Goal: Find contact information: Find contact information

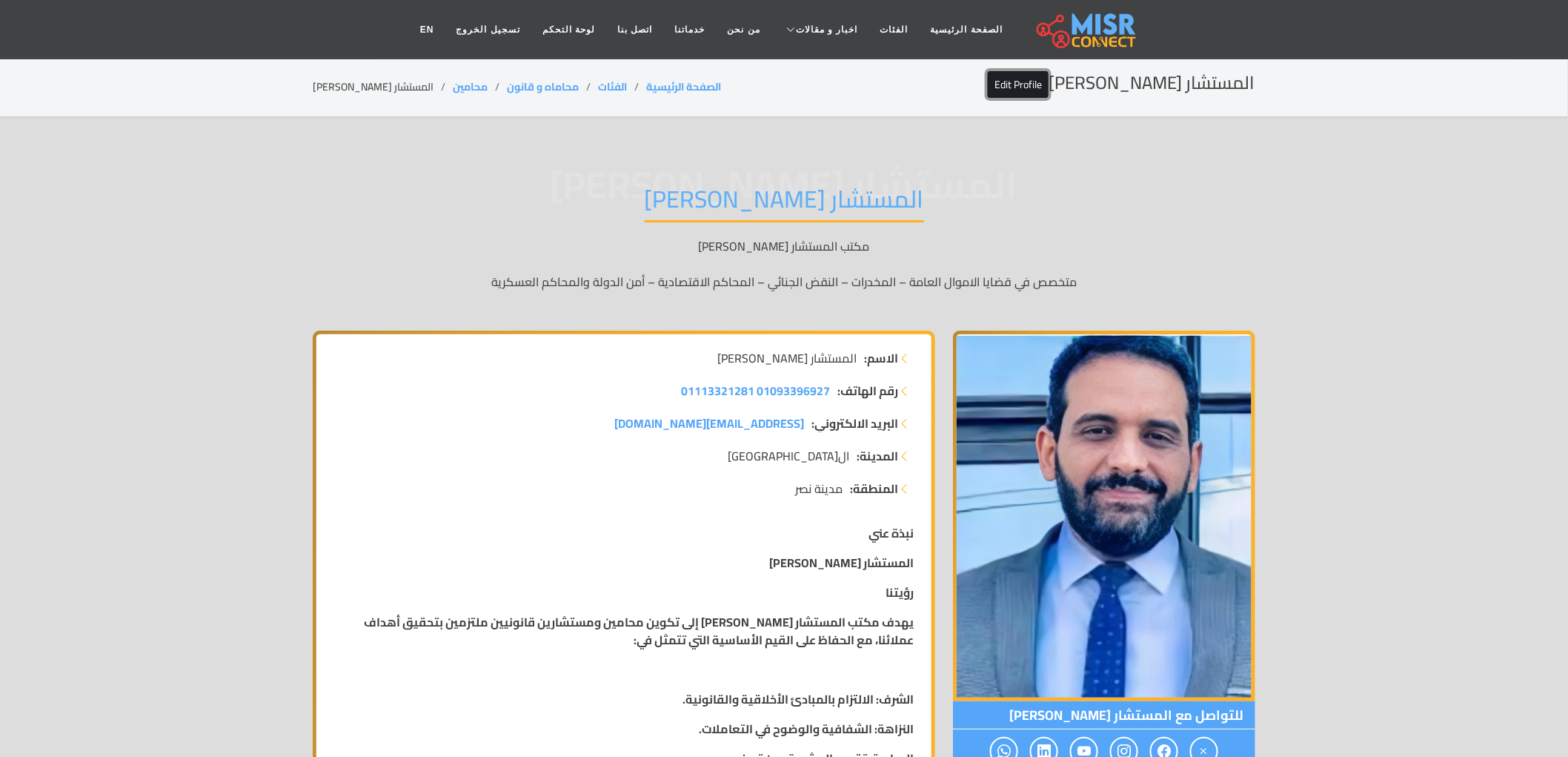
click at [1049, 73] on link "Edit Profile" at bounding box center [1018, 84] width 60 height 27
click at [1051, 57] on header "الصفحة الرئيسية الفئات اخبار و مقالات أخبار الرياضة حوادث اخبار طبية مشاهير اخب…" at bounding box center [784, 29] width 1568 height 59
click at [1060, 67] on section "المستشار محمد قطب Edit Profile الصفحة الرئيسية الفئات محاماه و قانون محامين الم…" at bounding box center [784, 88] width 1568 height 60
click at [1049, 83] on link "Edit Profile" at bounding box center [1018, 84] width 60 height 27
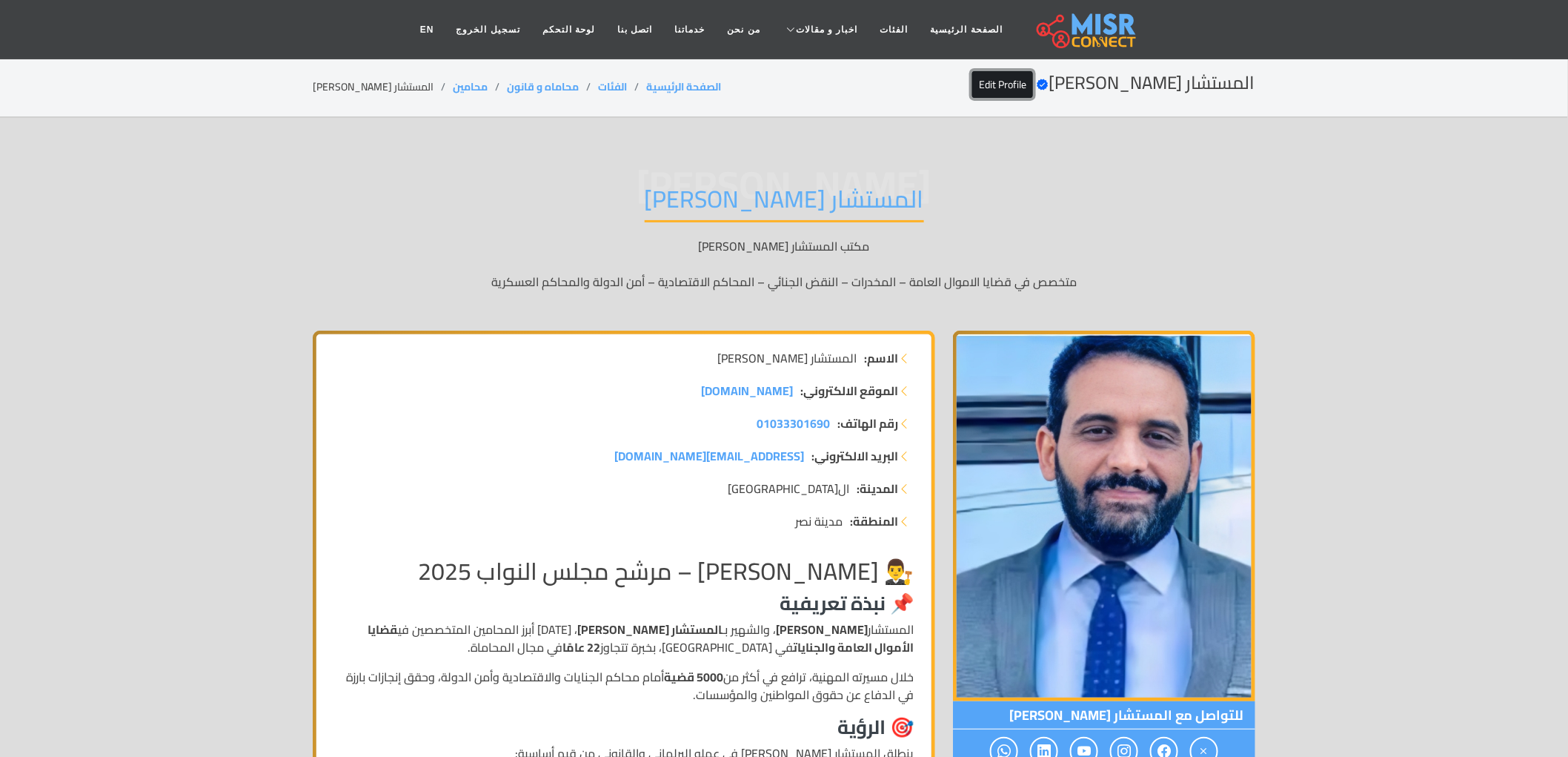
click at [1033, 72] on link "Edit Profile" at bounding box center [1003, 84] width 60 height 27
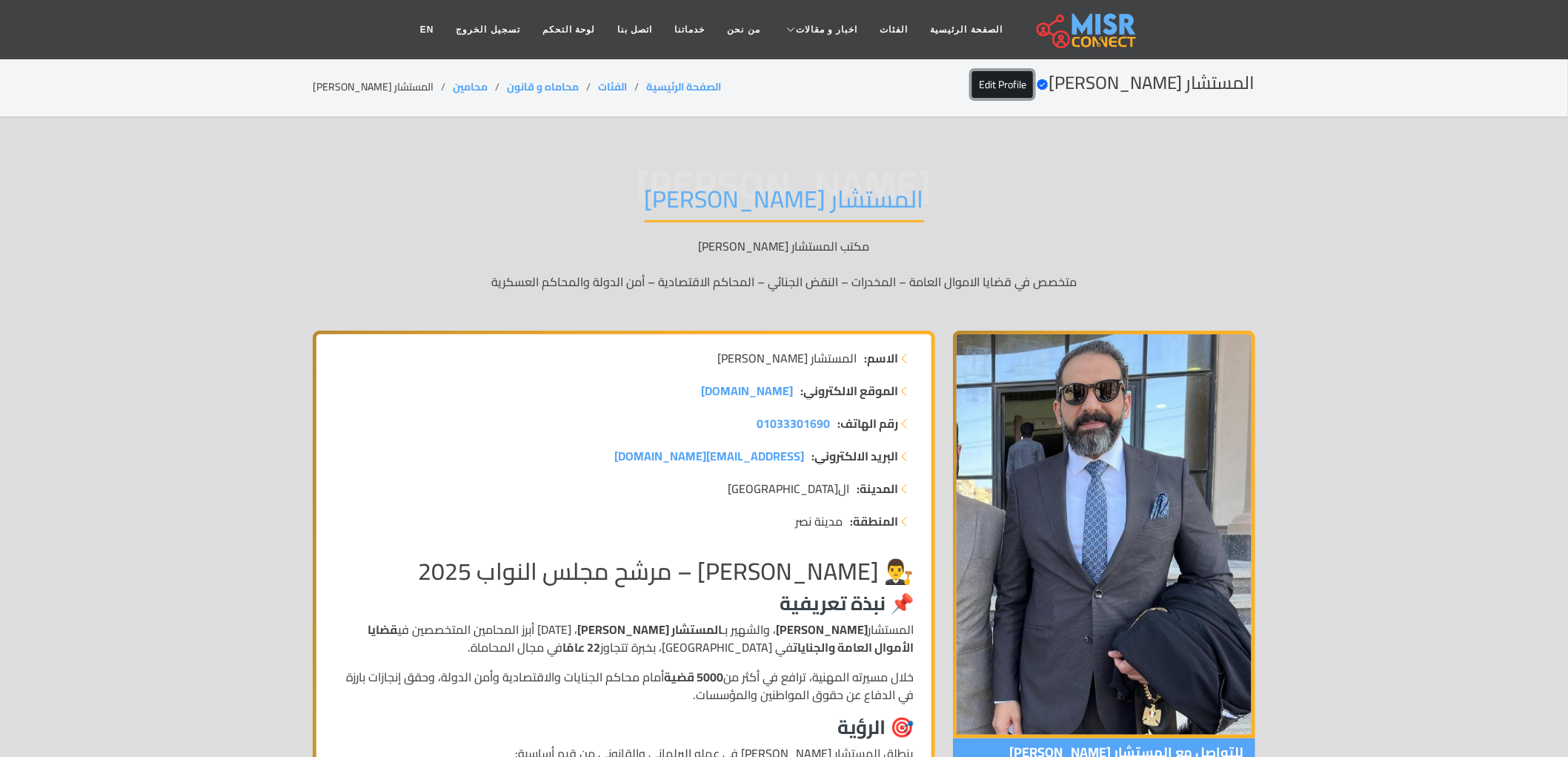
click at [1033, 80] on link "Edit Profile" at bounding box center [1003, 84] width 60 height 27
click at [1032, 88] on link "Edit Profile" at bounding box center [1003, 84] width 60 height 27
click at [1028, 84] on link "Edit Profile" at bounding box center [1003, 84] width 60 height 27
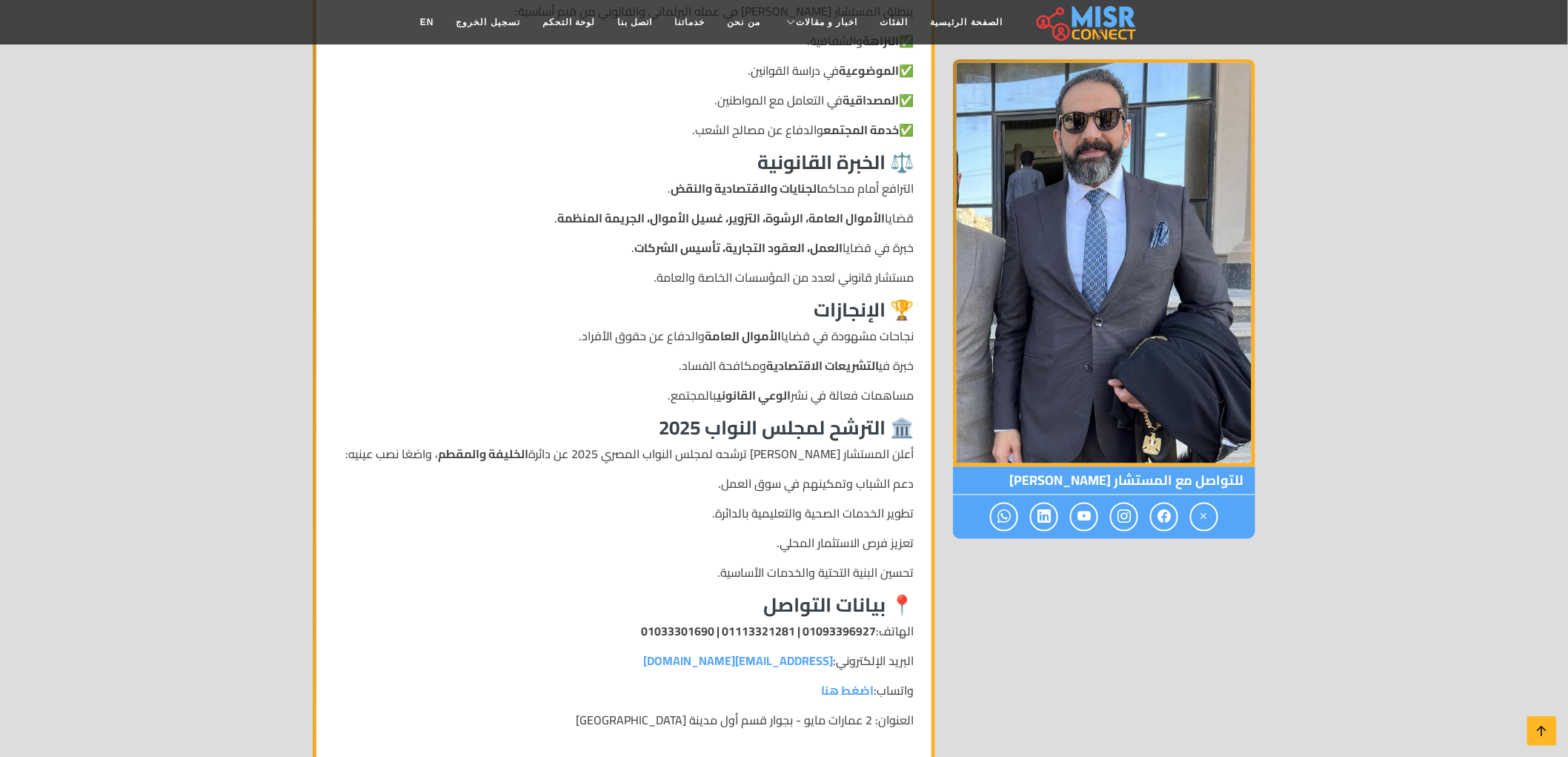
scroll to position [741, 0]
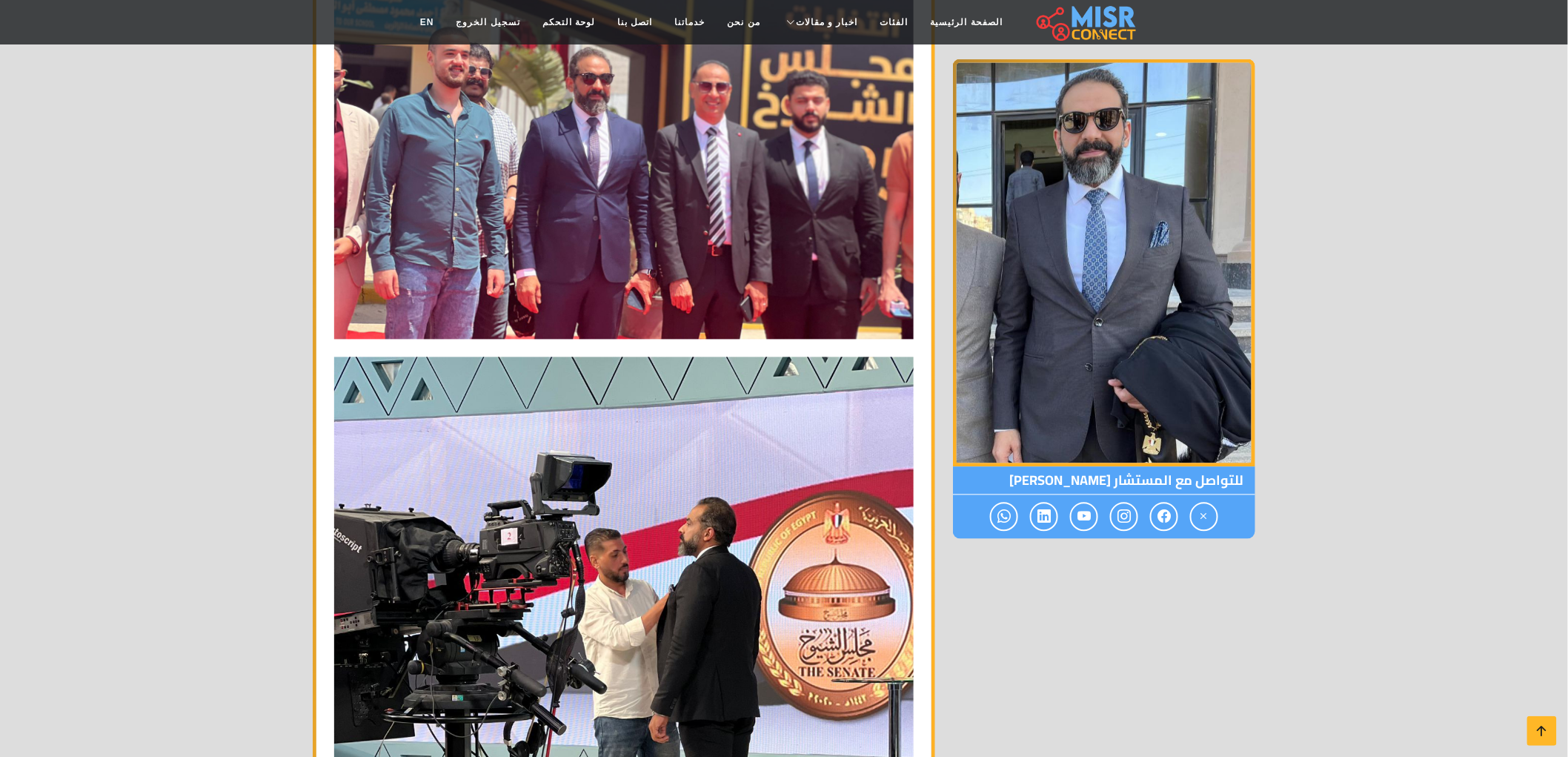
scroll to position [2993, 0]
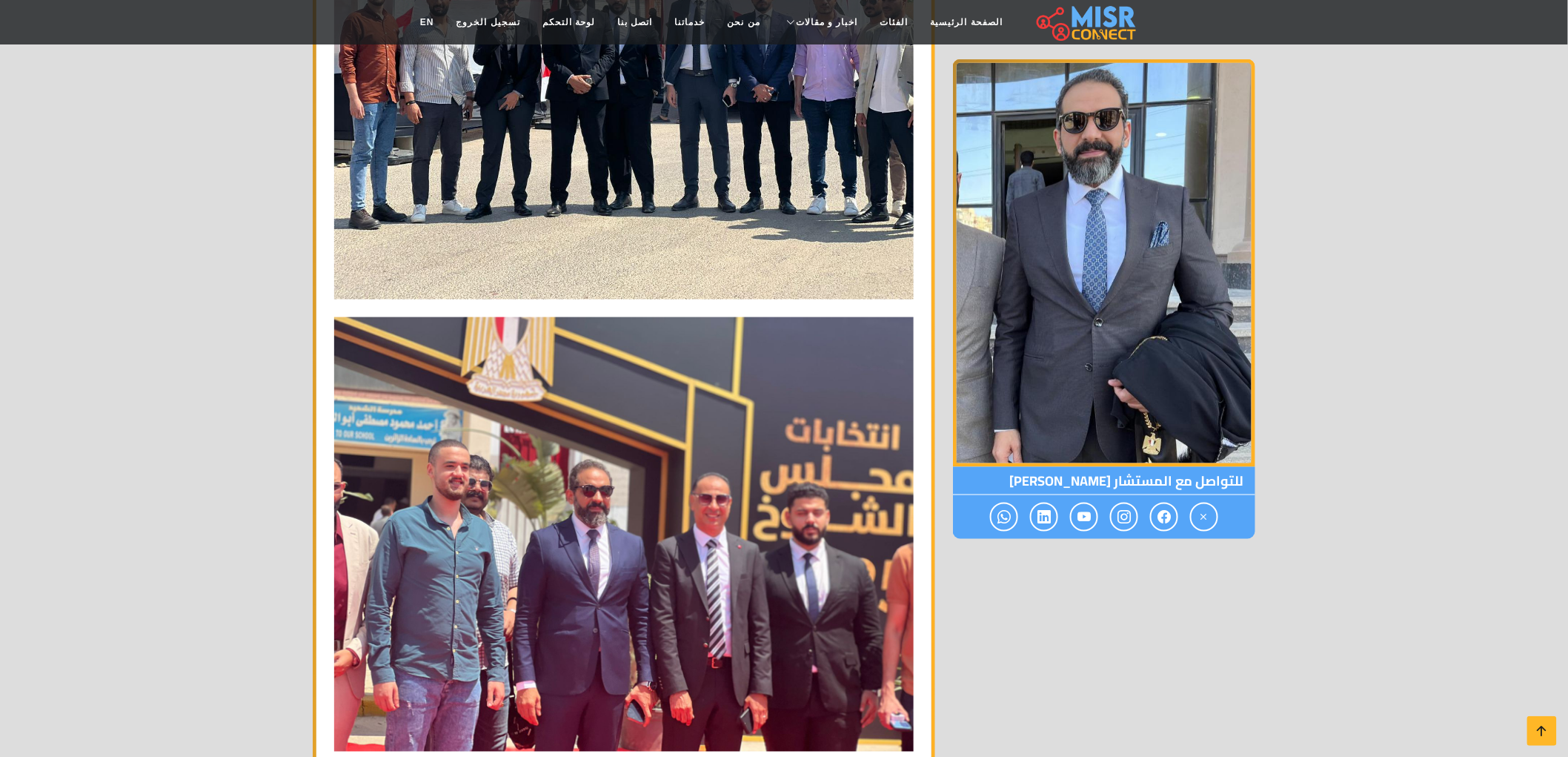
click at [1343, 467] on section "[PERSON_NAME] المستشار [PERSON_NAME] متخصصين في قضايا الأموال العامة والجنايات …" at bounding box center [784, 167] width 1568 height 6084
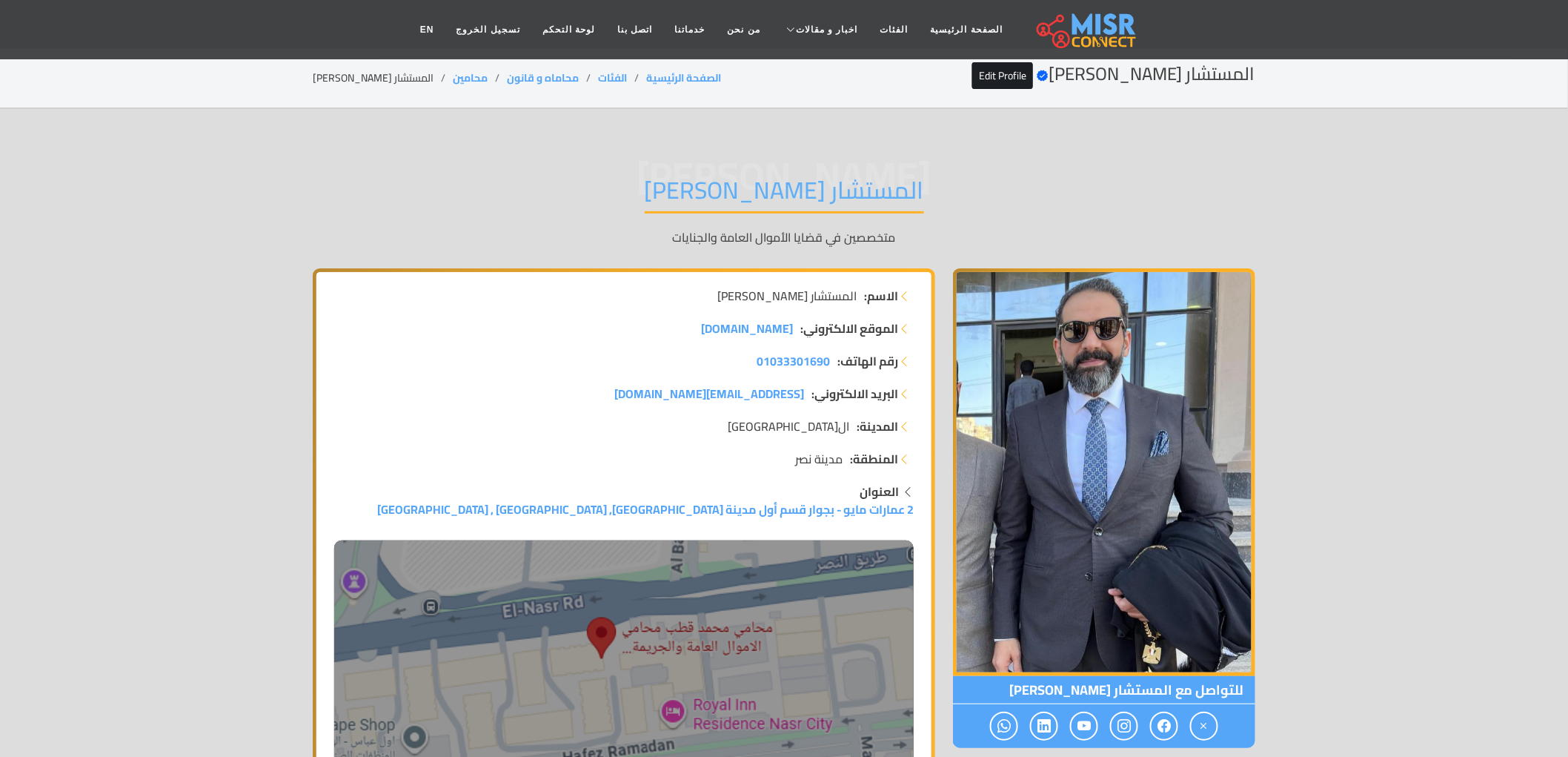
scroll to position [0, 0]
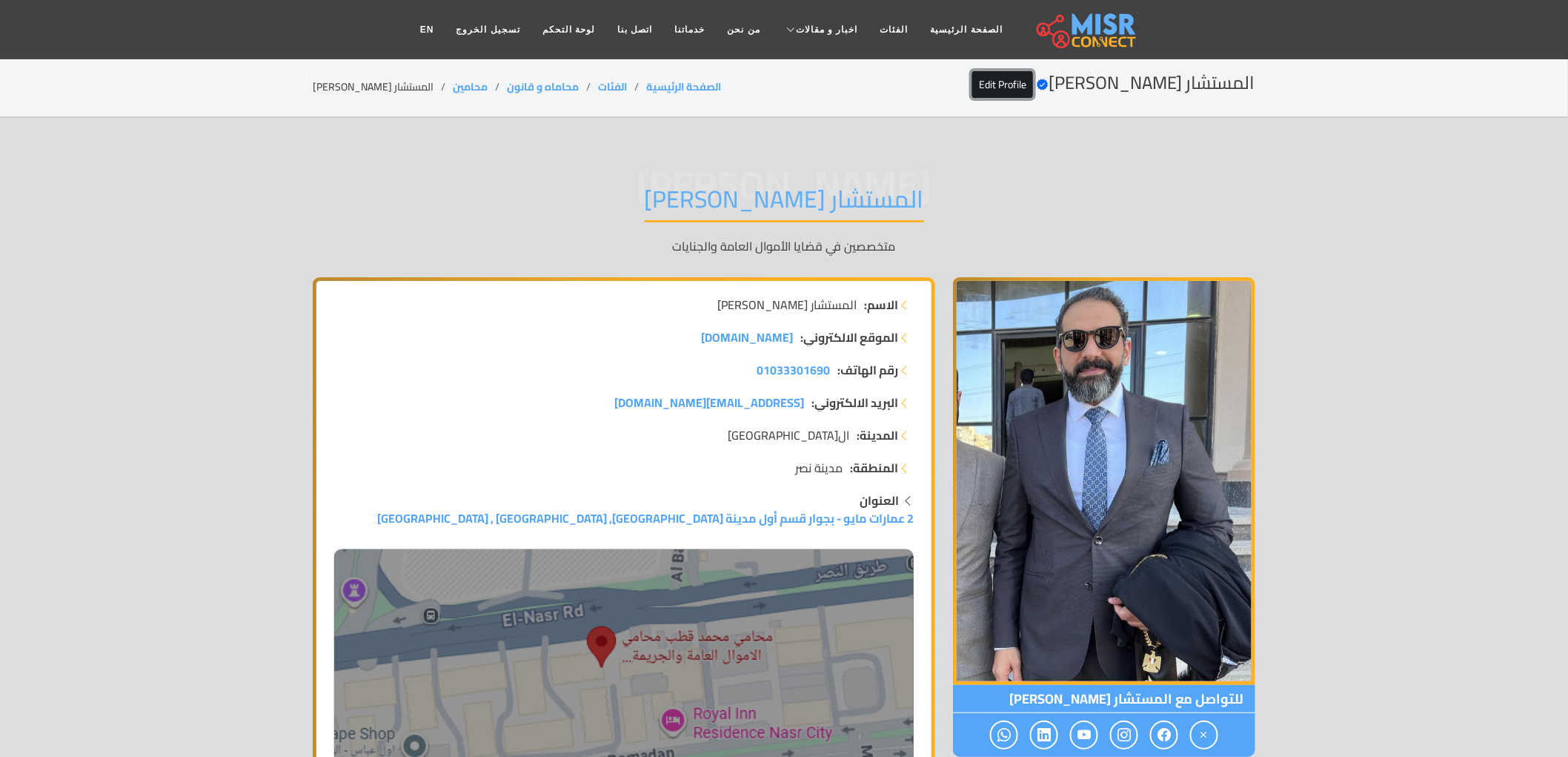
click at [1033, 92] on link "Edit Profile" at bounding box center [1003, 84] width 60 height 27
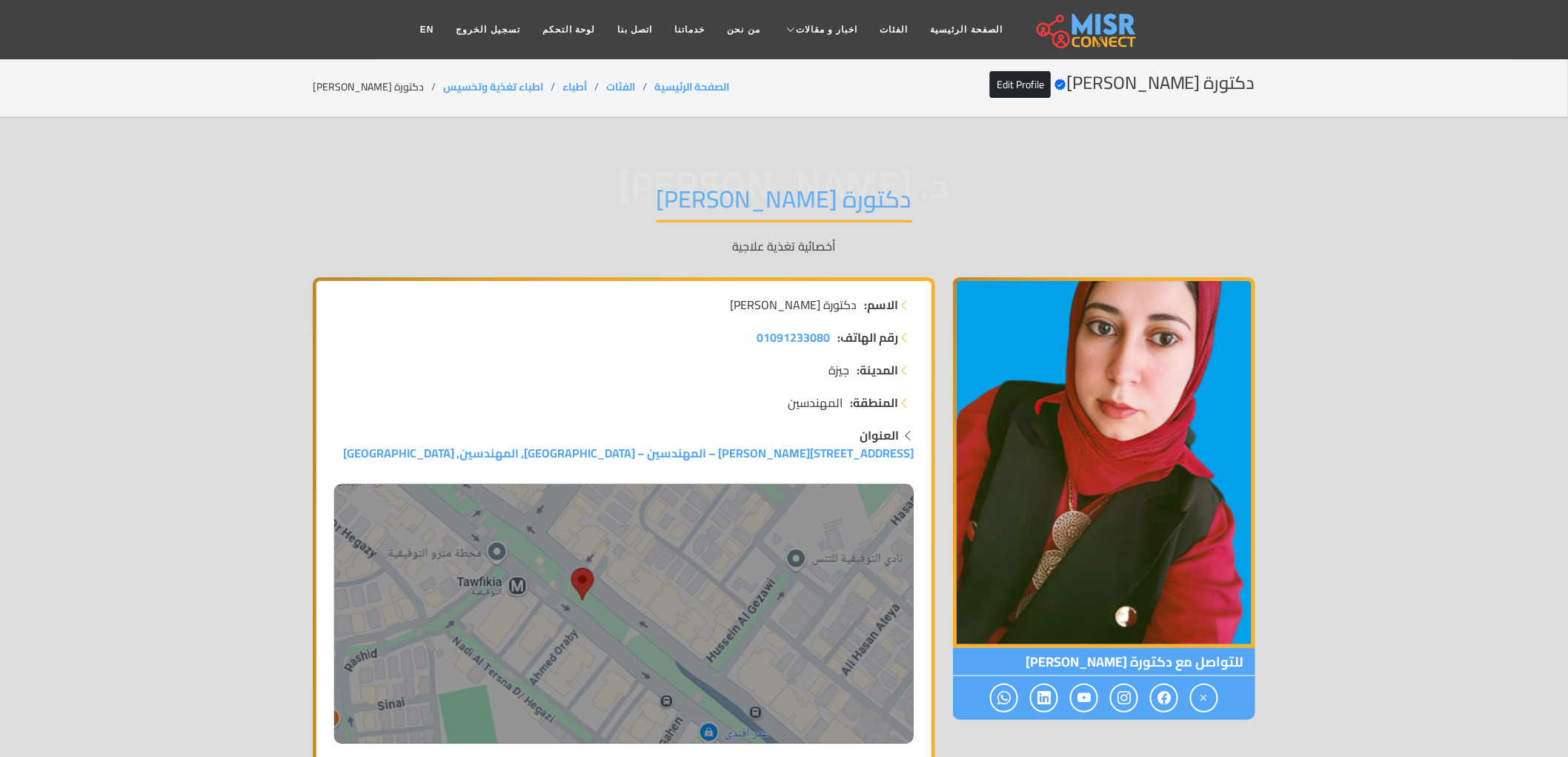
click at [762, 189] on h1 "دكتورة [PERSON_NAME]" at bounding box center [784, 203] width 256 height 38
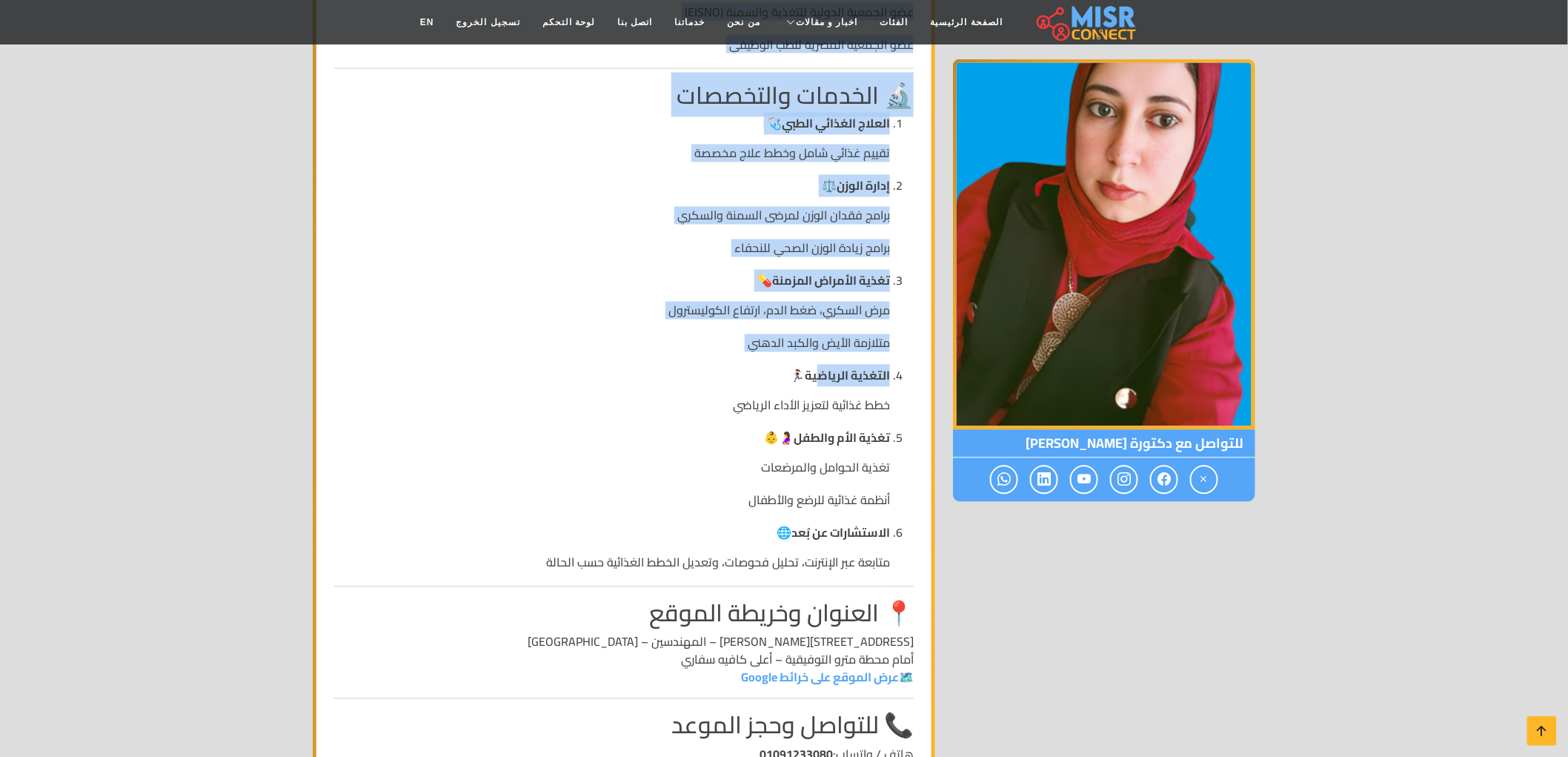
scroll to position [1153, 0]
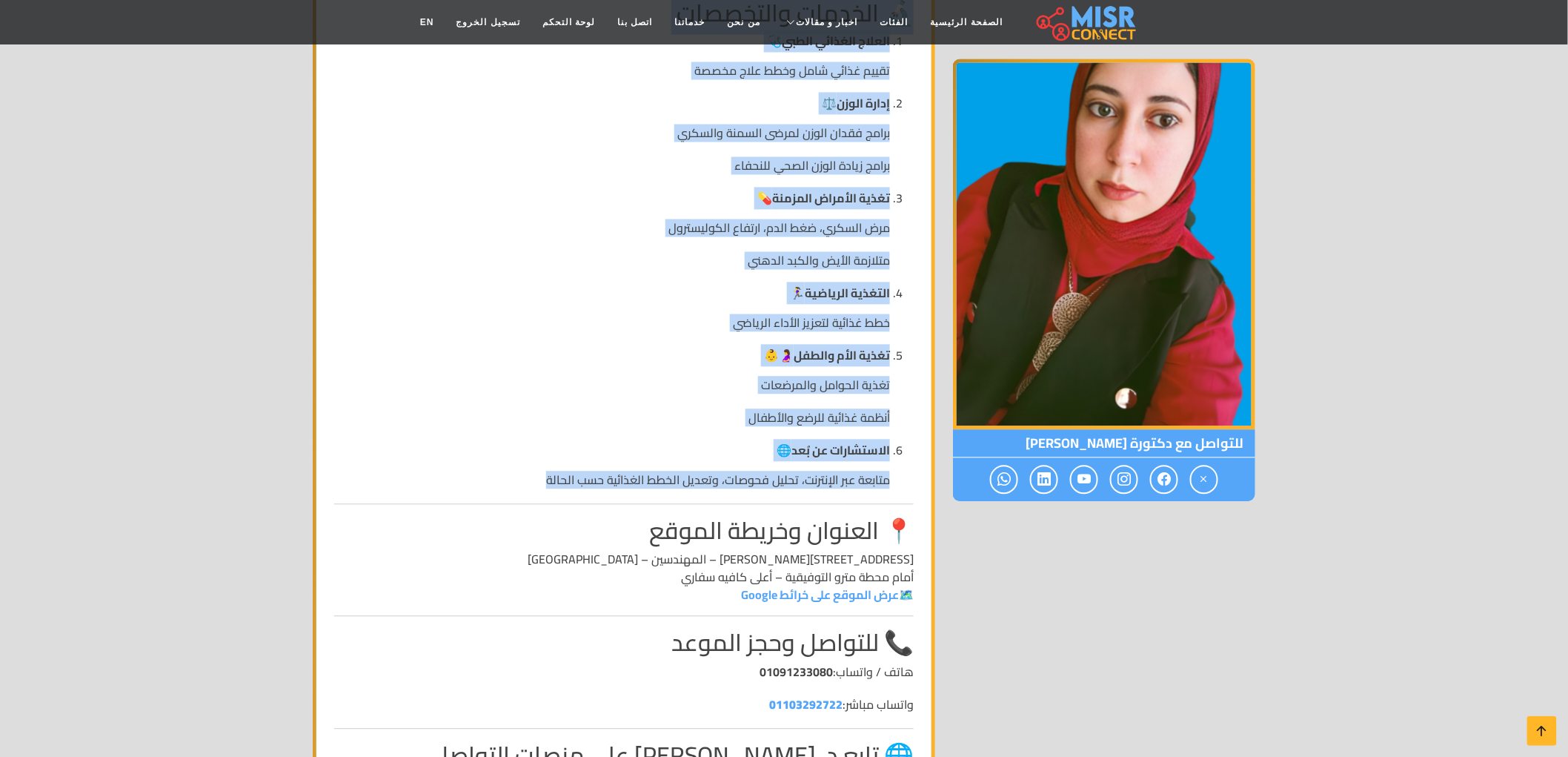
drag, startPoint x: 909, startPoint y: 230, endPoint x: 527, endPoint y: 461, distance: 446.4
click at [527, 461] on div "دكتورة إيناس مرسي 🥗 | أخصائية تغذية علاجية في المهندسين – القاهرة 🌟 نبذة عني دك…" at bounding box center [624, 280] width 579 height 1248
copy div "اجستير في التغذية العلاجية – جامعة القاهرة حاصلة على البورد الأمريكي في التغذية…"
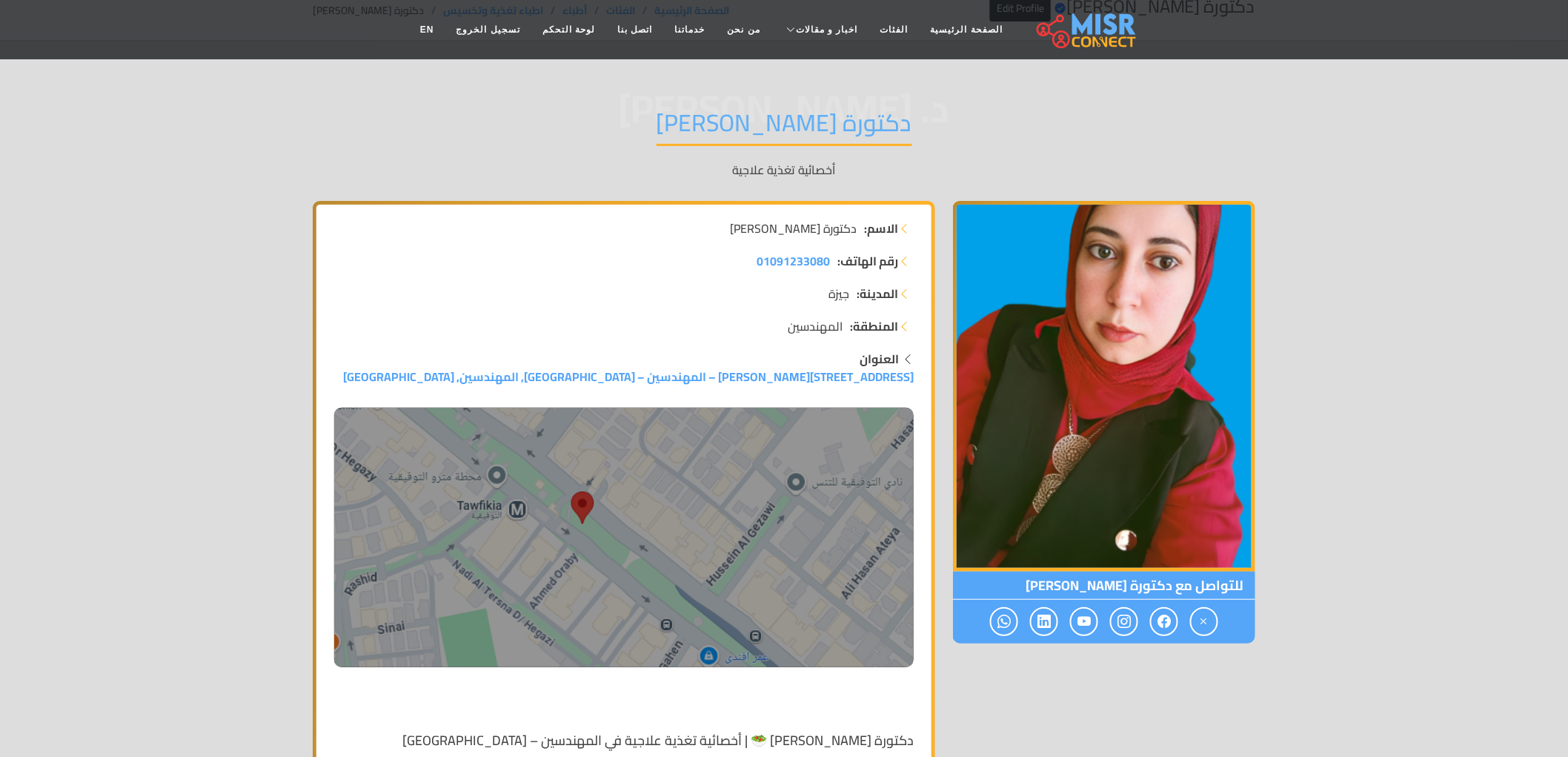
scroll to position [0, 0]
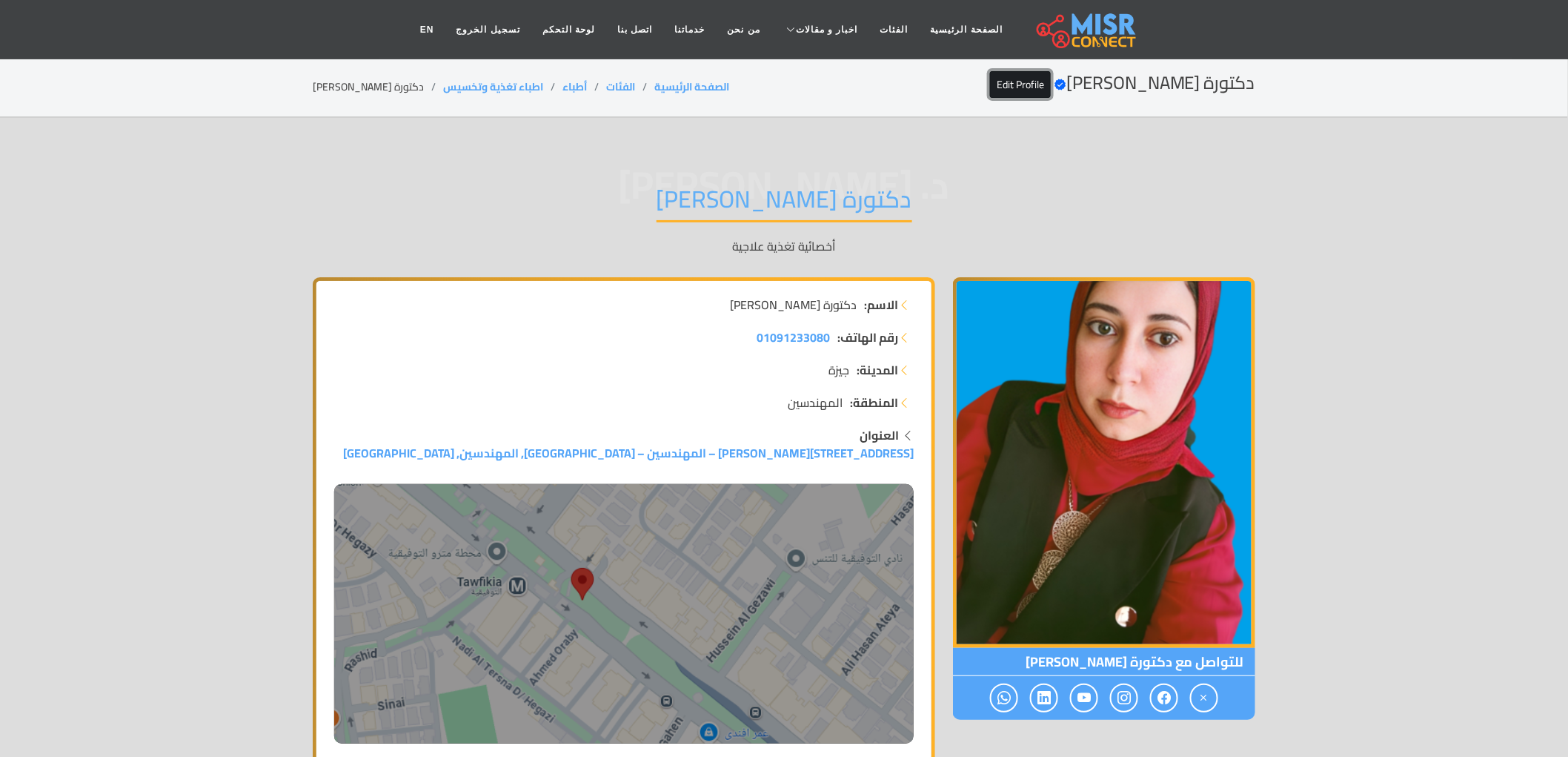
click at [1051, 86] on link "Edit Profile" at bounding box center [1020, 84] width 60 height 27
click at [1059, 70] on section "دكتورة إيناس مرسي Verified account Edit Profile الصفحة الرئيسية الفئات أطباء اط…" at bounding box center [784, 88] width 1568 height 60
click at [1051, 77] on link "Edit Profile" at bounding box center [1020, 84] width 60 height 27
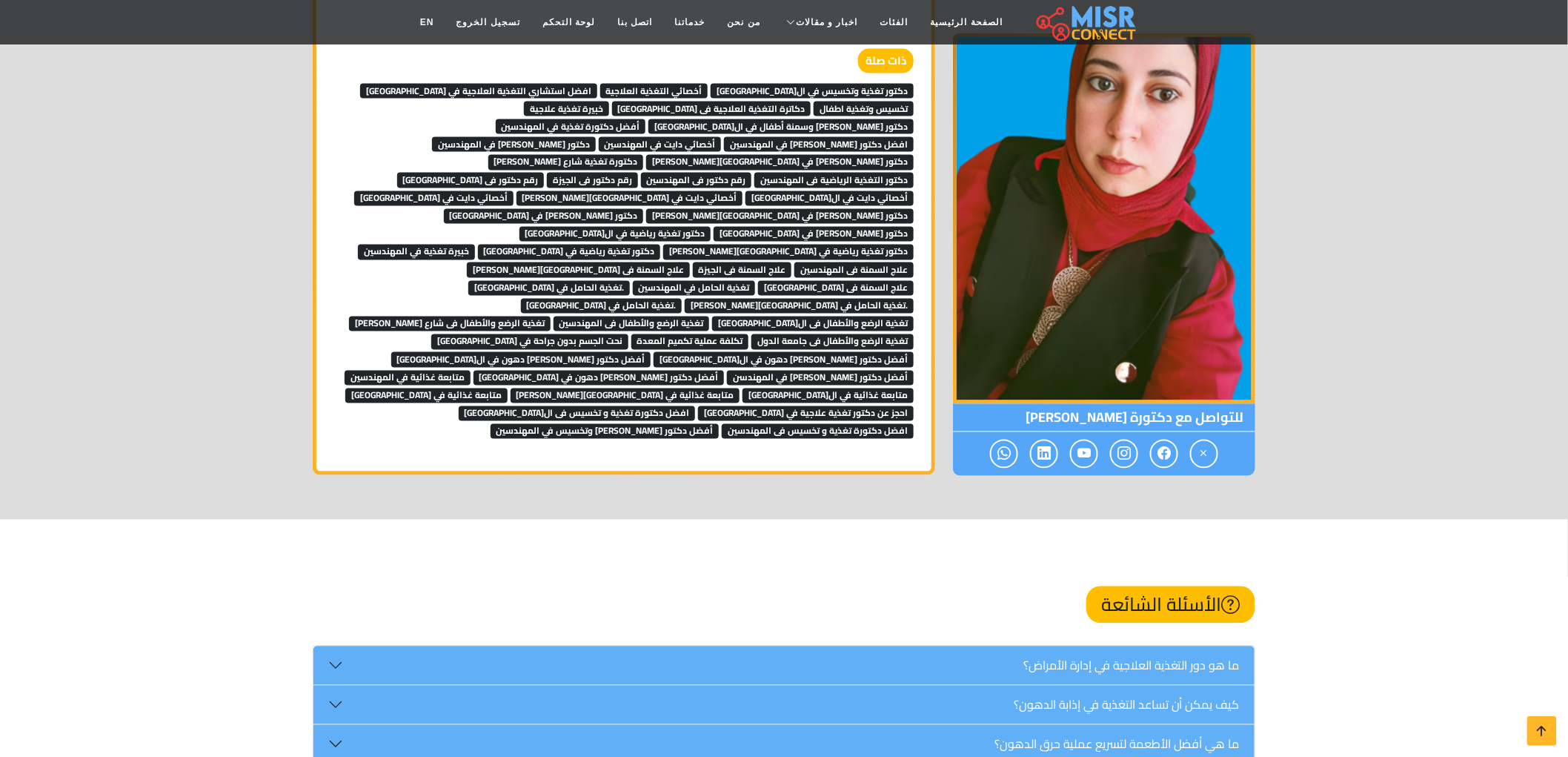
scroll to position [3319, 0]
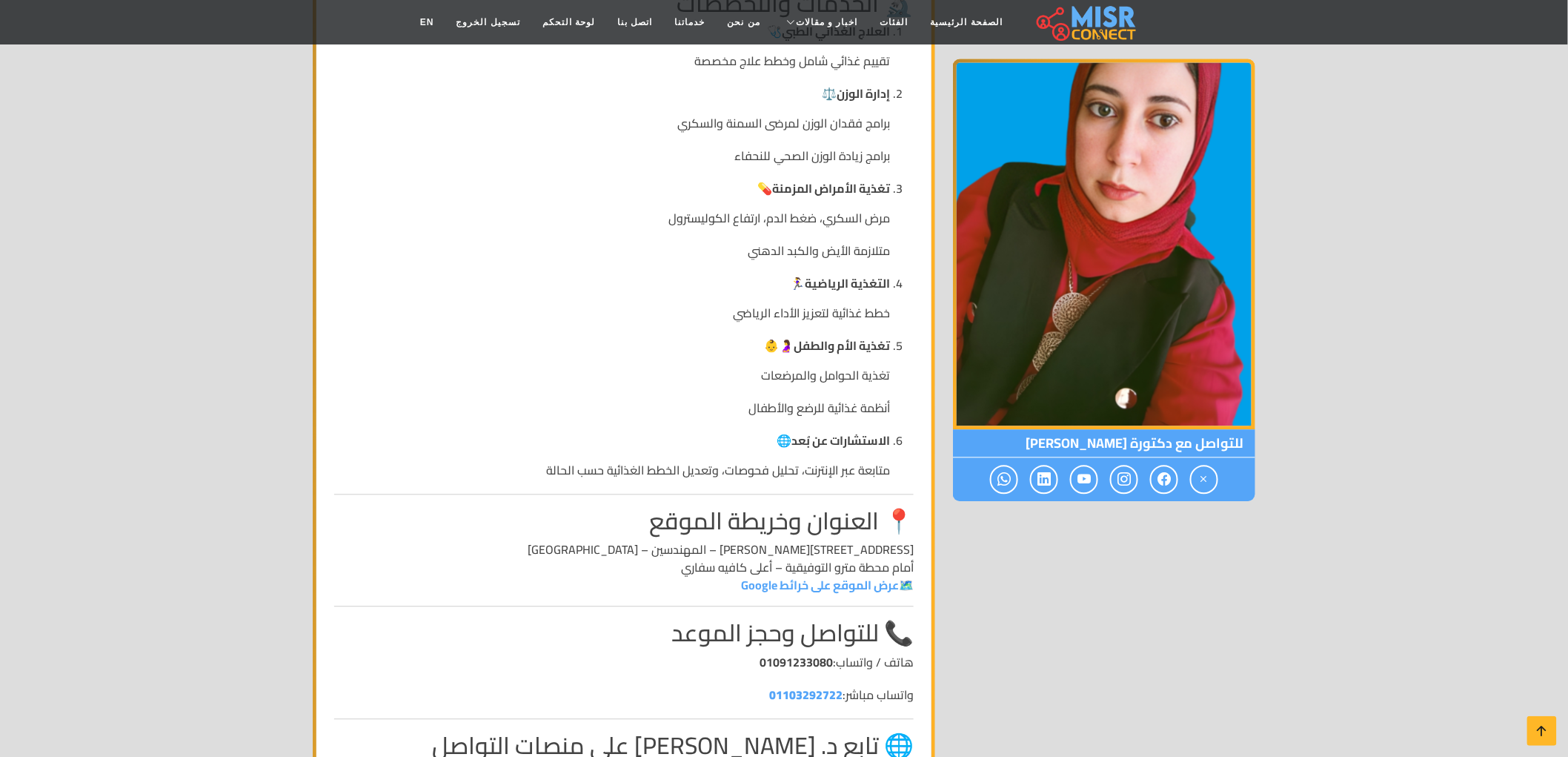
scroll to position [1400, 0]
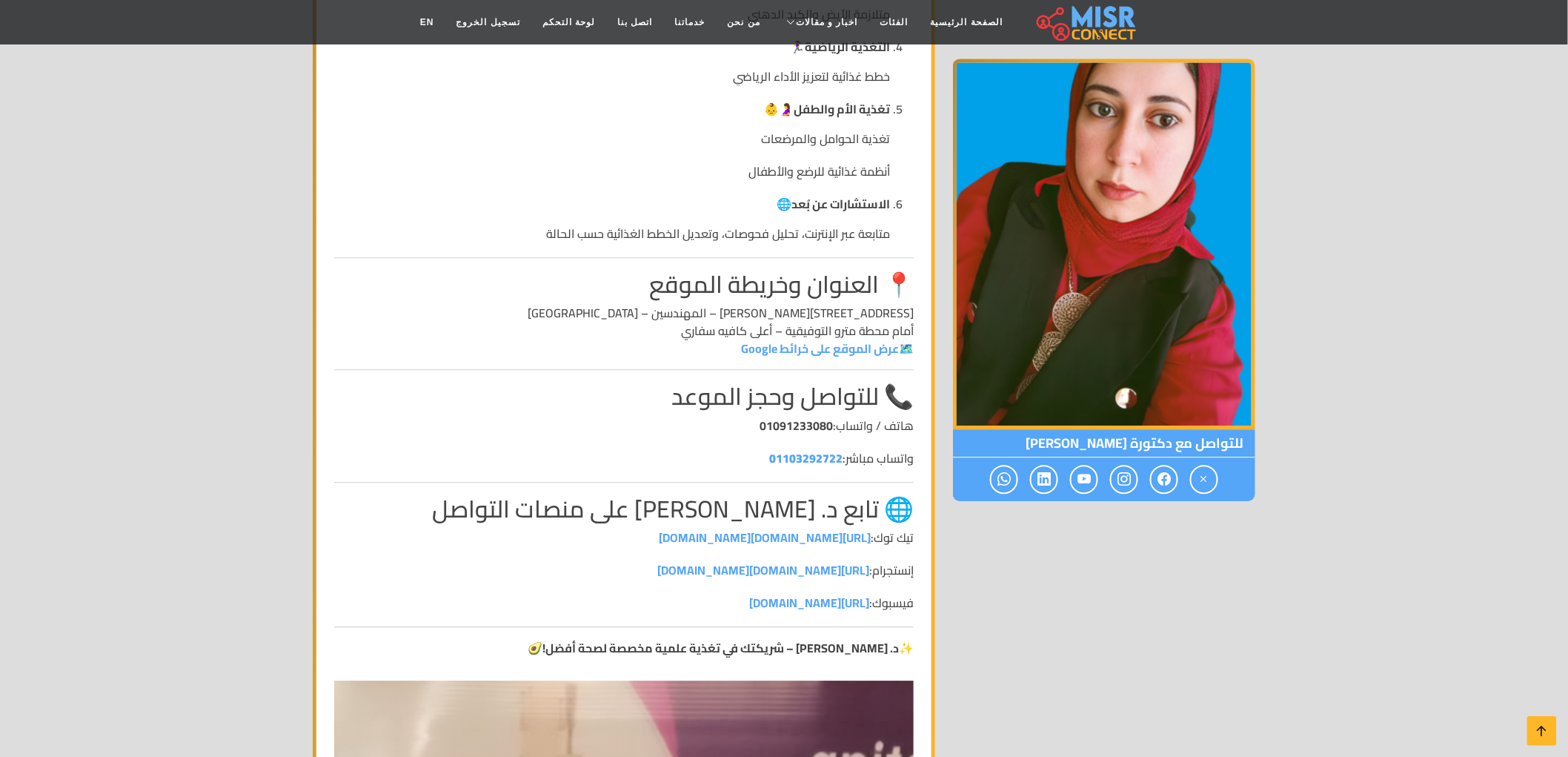
click at [785, 414] on strong "01091233080" at bounding box center [796, 425] width 74 height 22
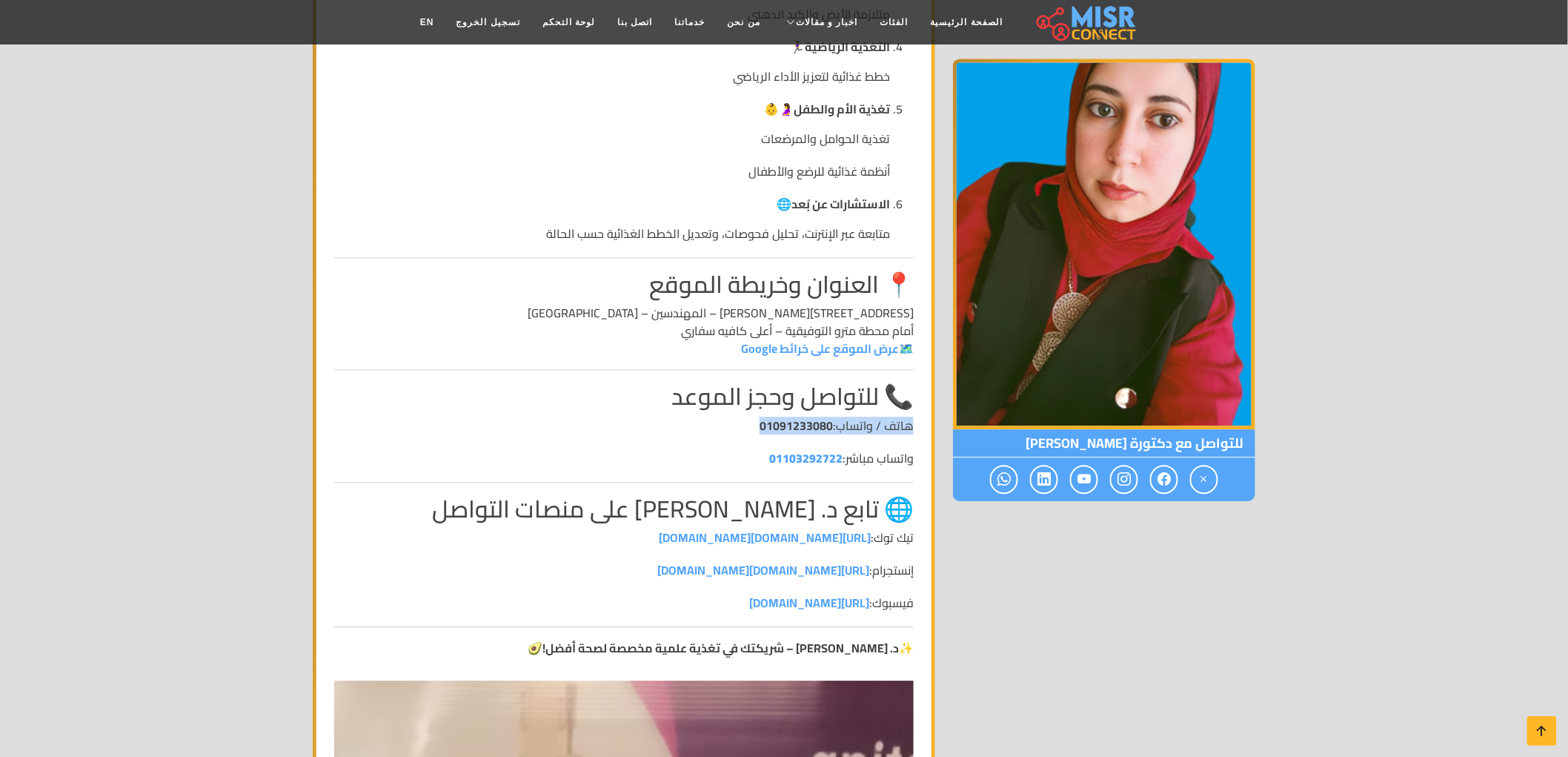
click at [785, 414] on strong "01091233080" at bounding box center [796, 425] width 74 height 22
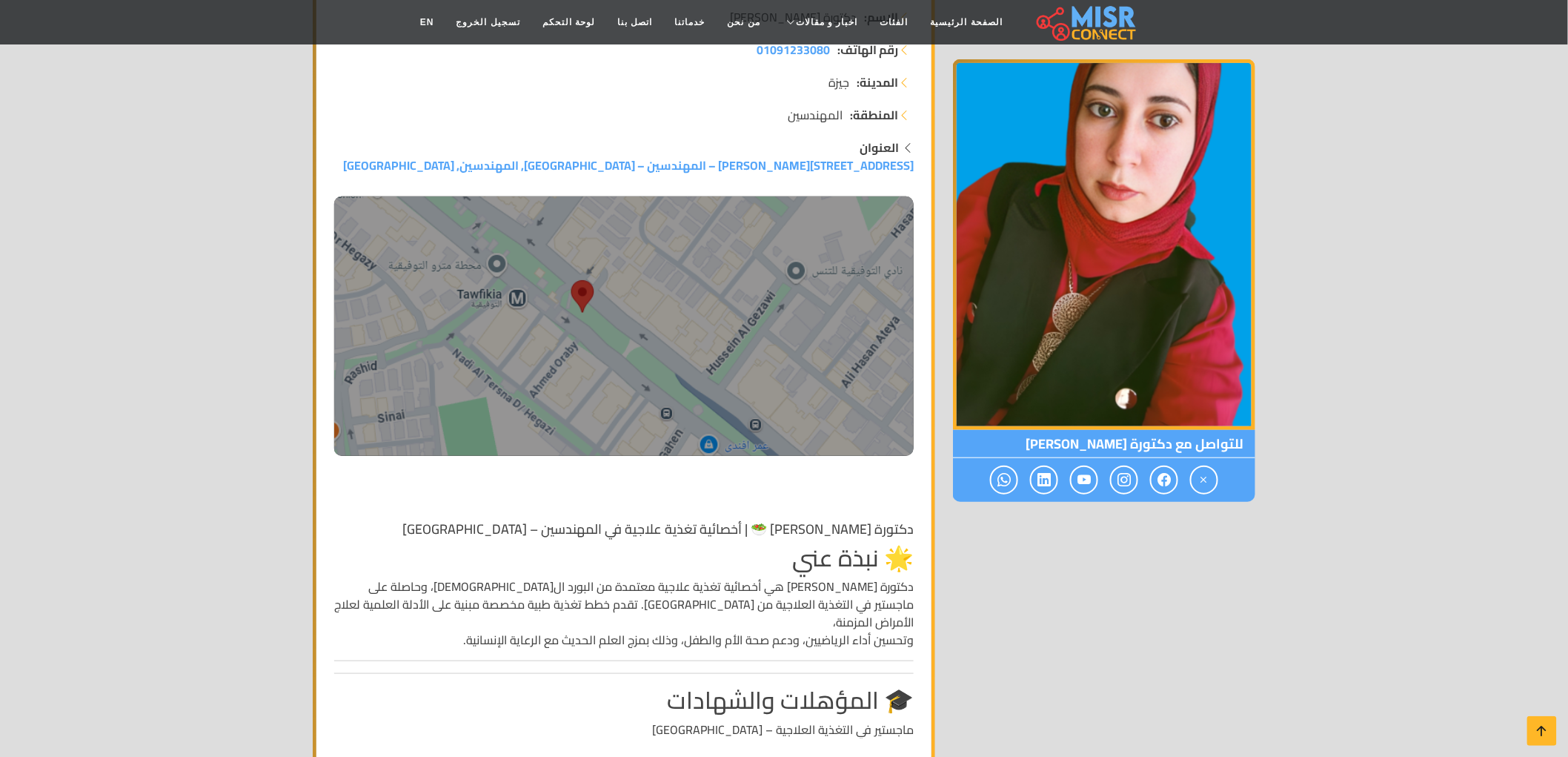
scroll to position [0, 0]
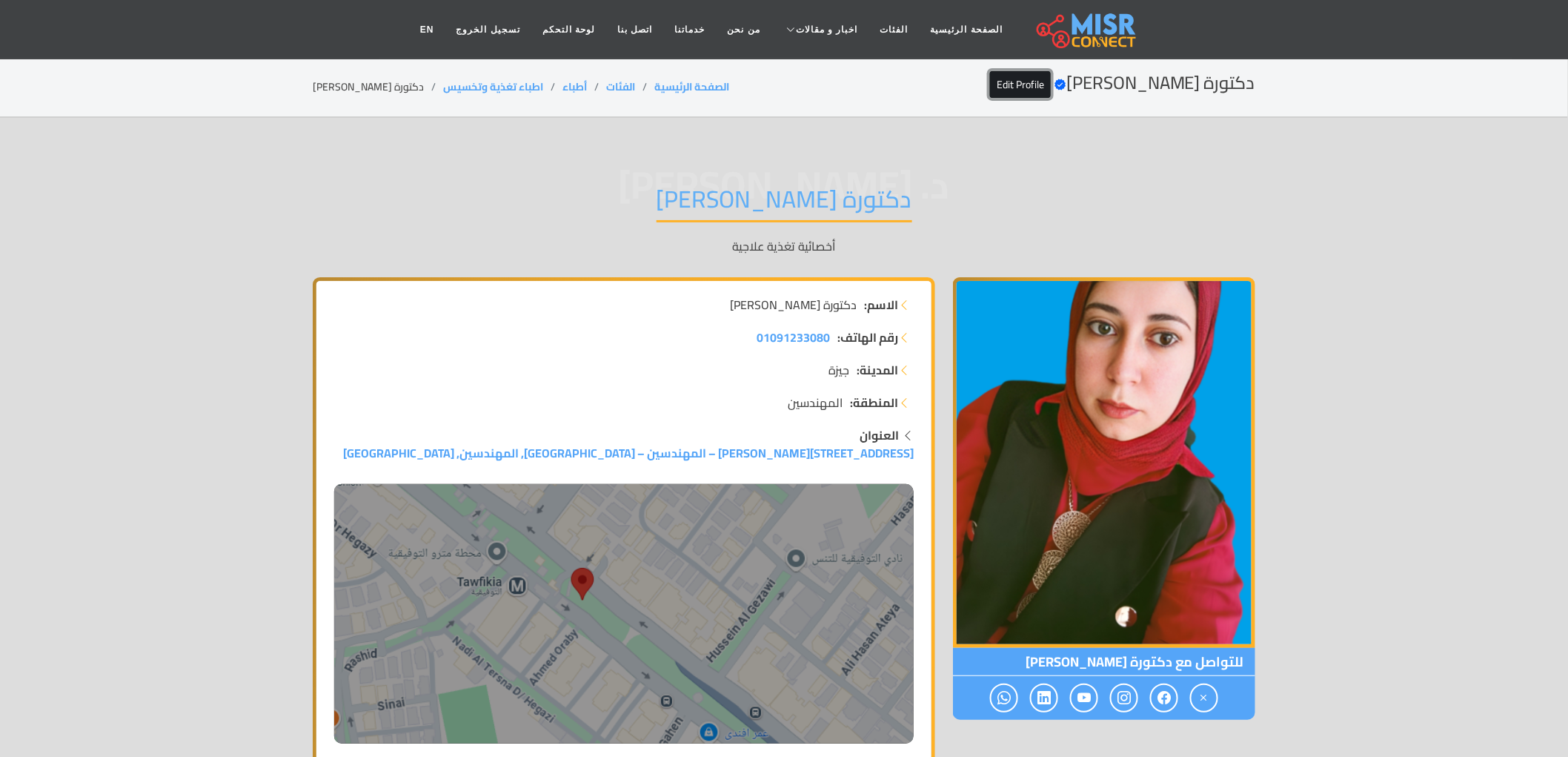
click at [1051, 90] on link "Edit Profile" at bounding box center [1020, 84] width 60 height 27
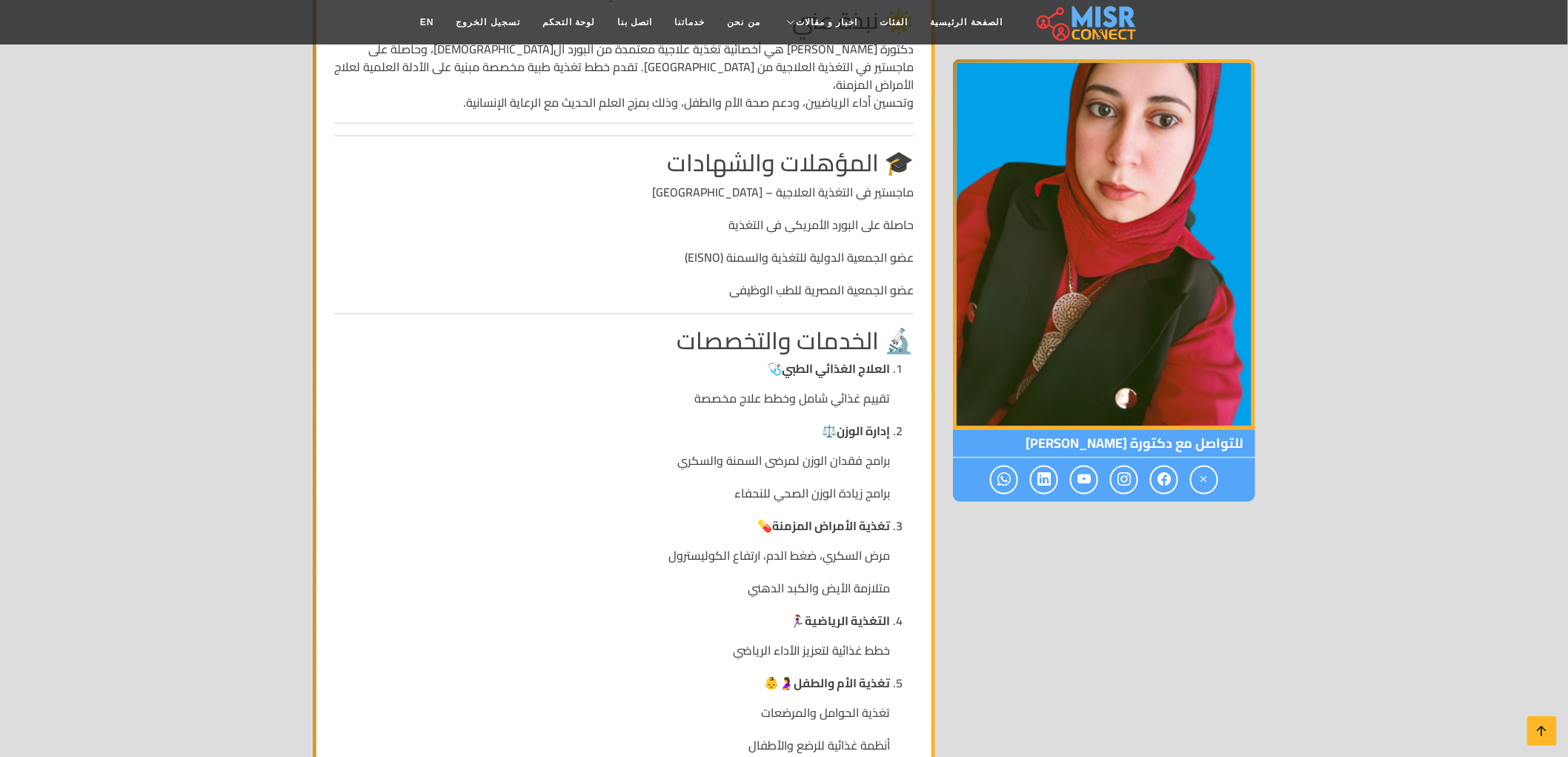
scroll to position [988, 0]
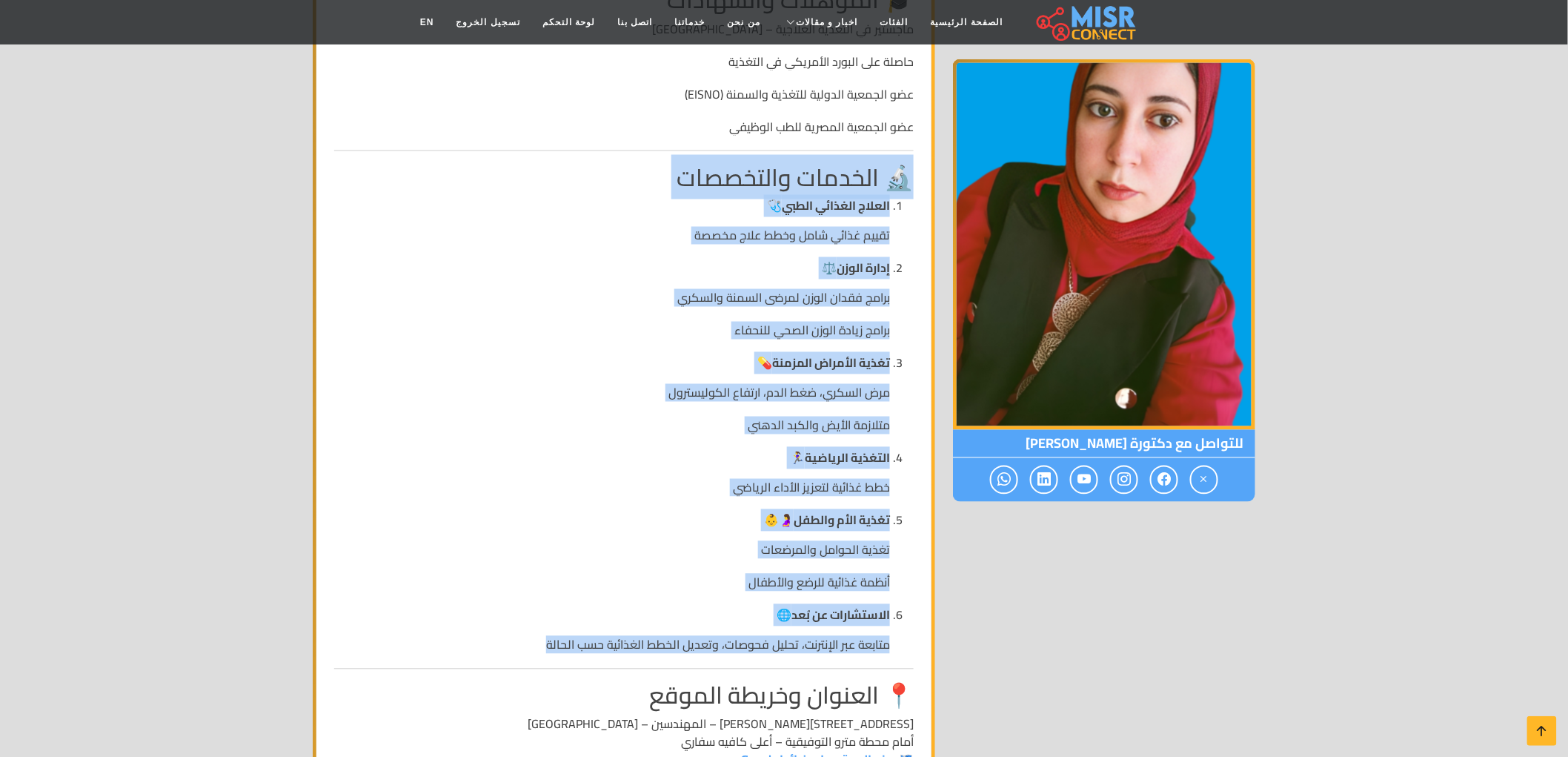
drag, startPoint x: 927, startPoint y: 144, endPoint x: 470, endPoint y: 624, distance: 662.8
copy div "🔬 الخدمات والتخصصات العلاج الغذائي الطبي 🩺 تقييم غذائي شامل وخطط علاج مخصصة إدا…"
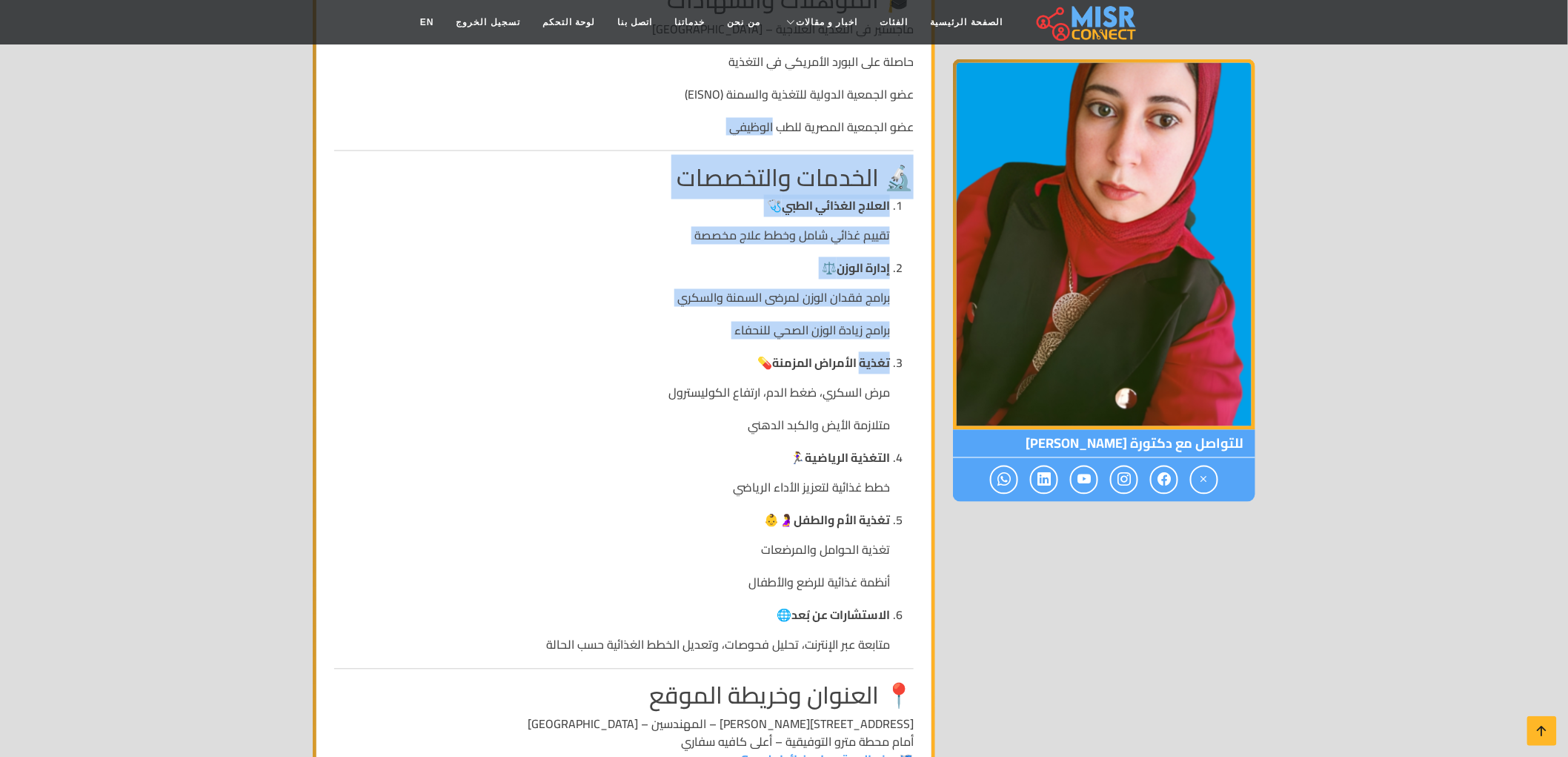
drag, startPoint x: 916, startPoint y: 159, endPoint x: 892, endPoint y: 324, distance: 166.7
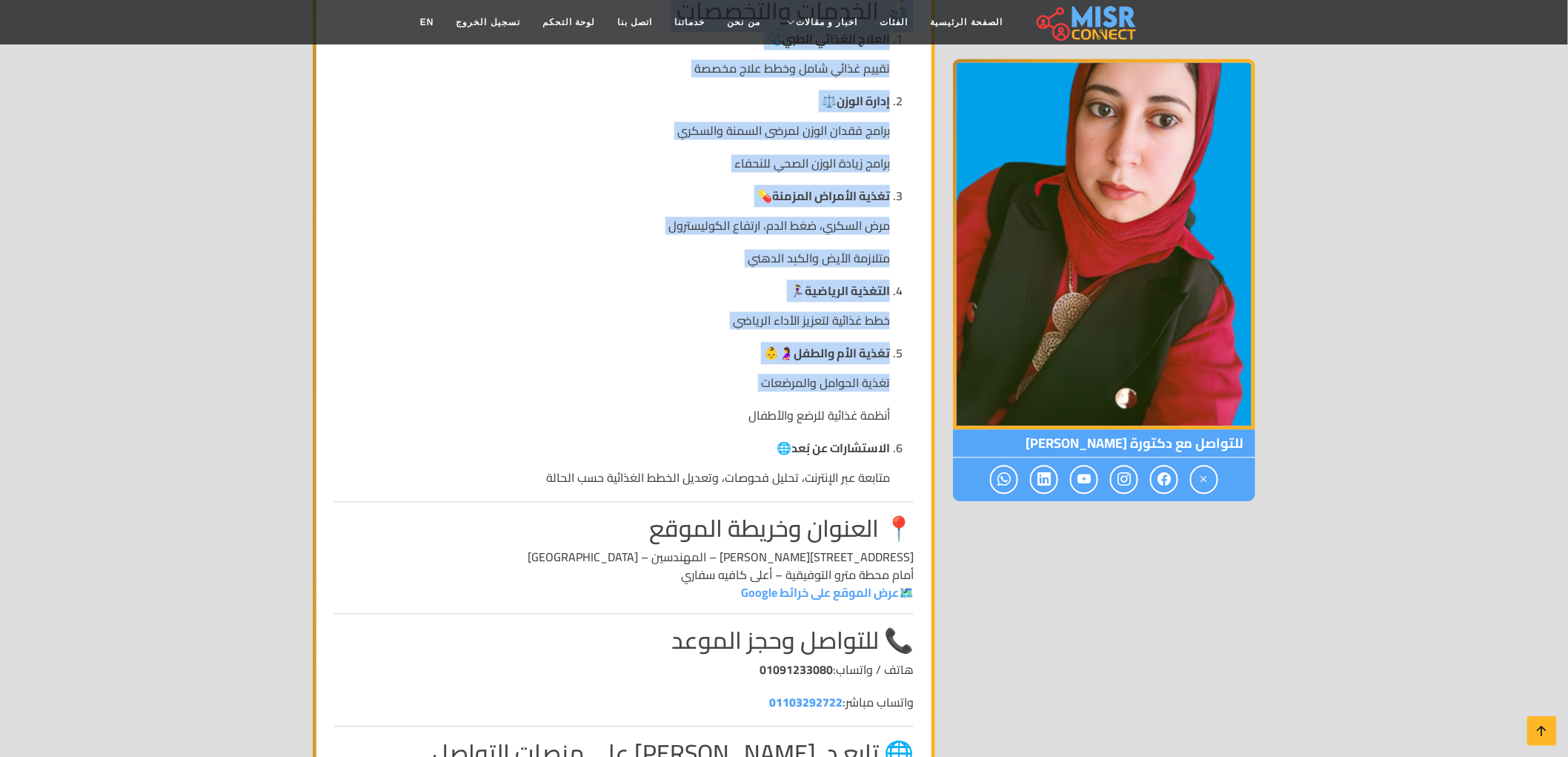
scroll to position [1234, 0]
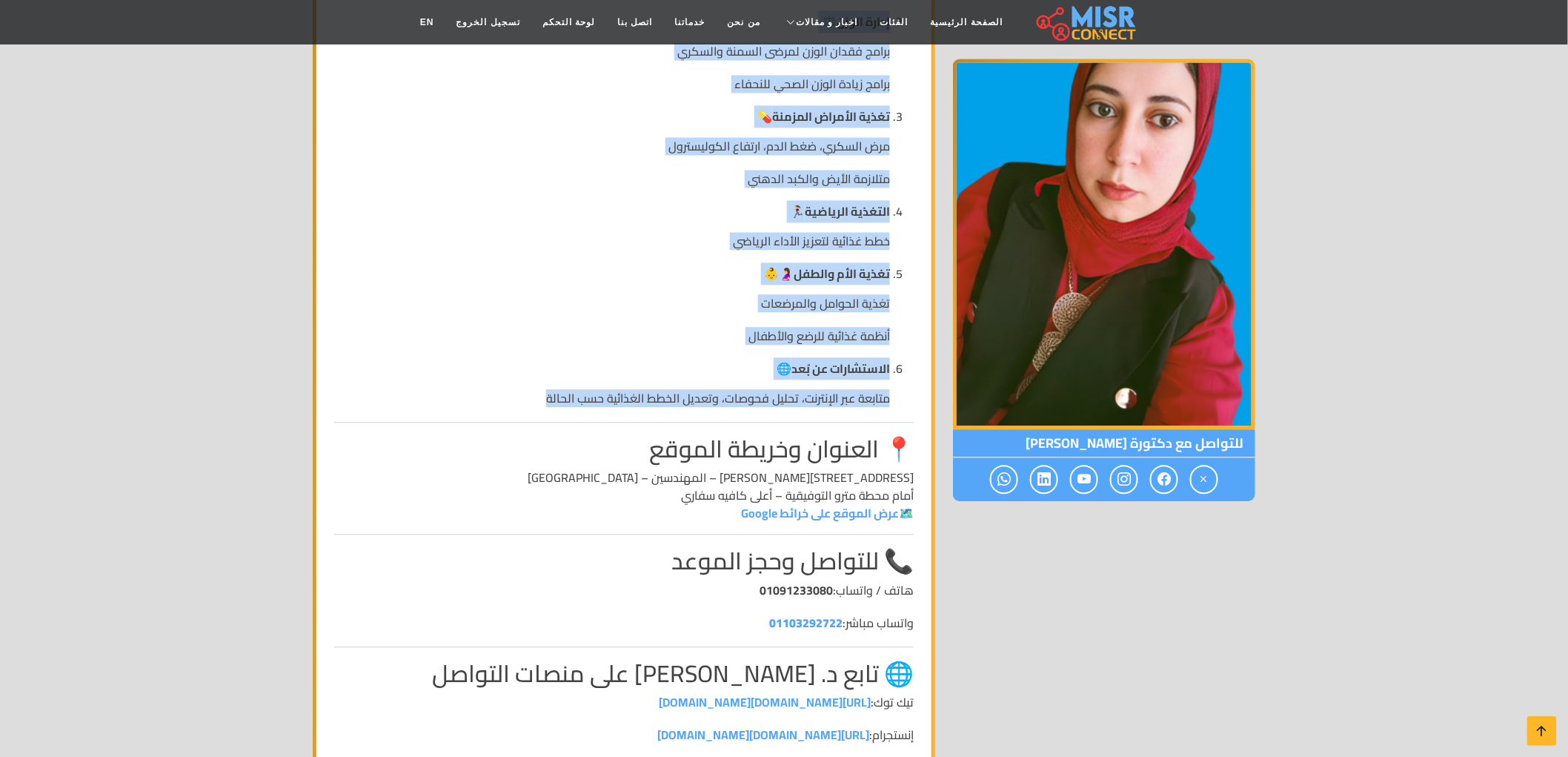
drag, startPoint x: 920, startPoint y: 164, endPoint x: 867, endPoint y: 401, distance: 242.9
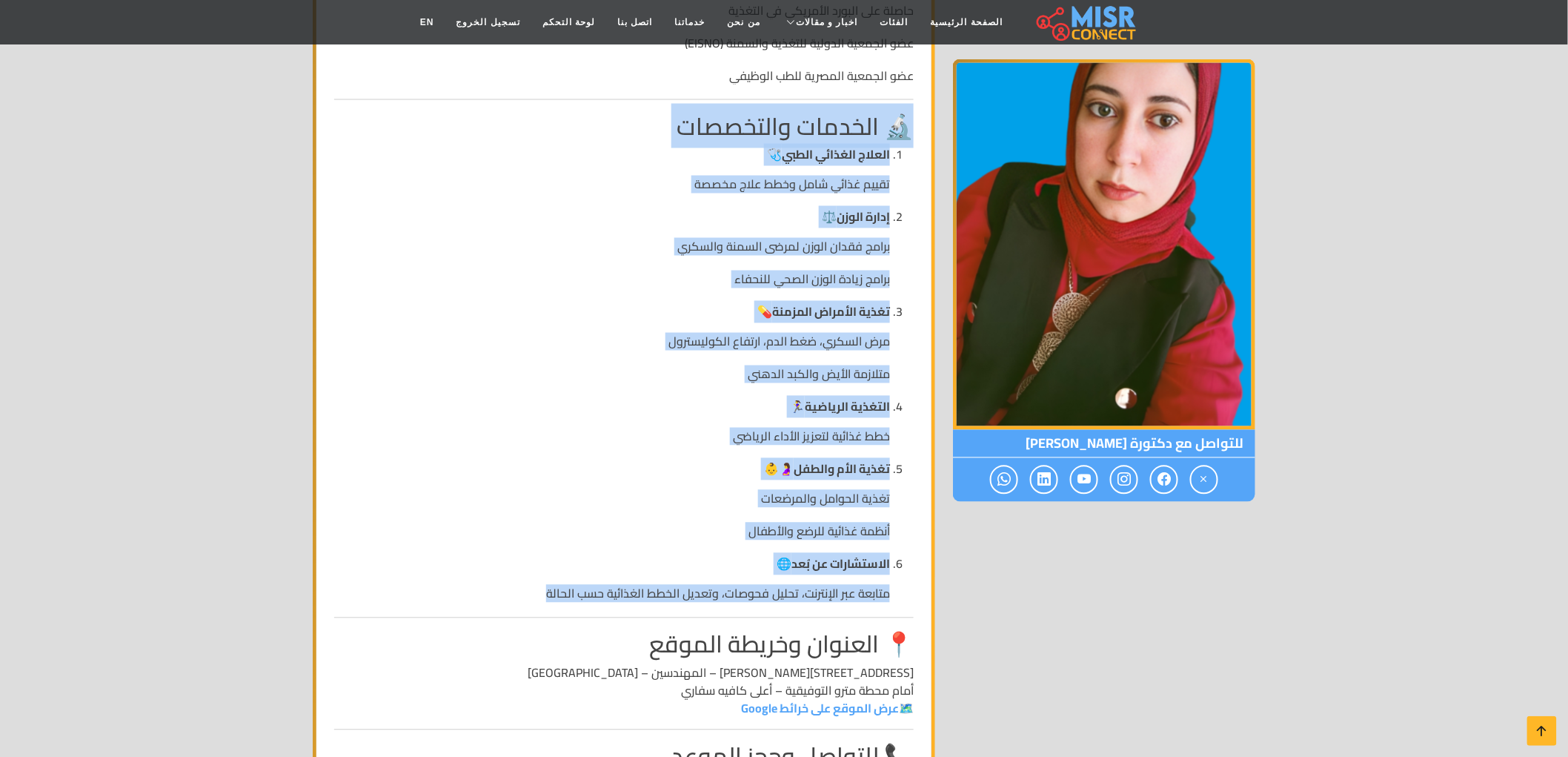
scroll to position [988, 0]
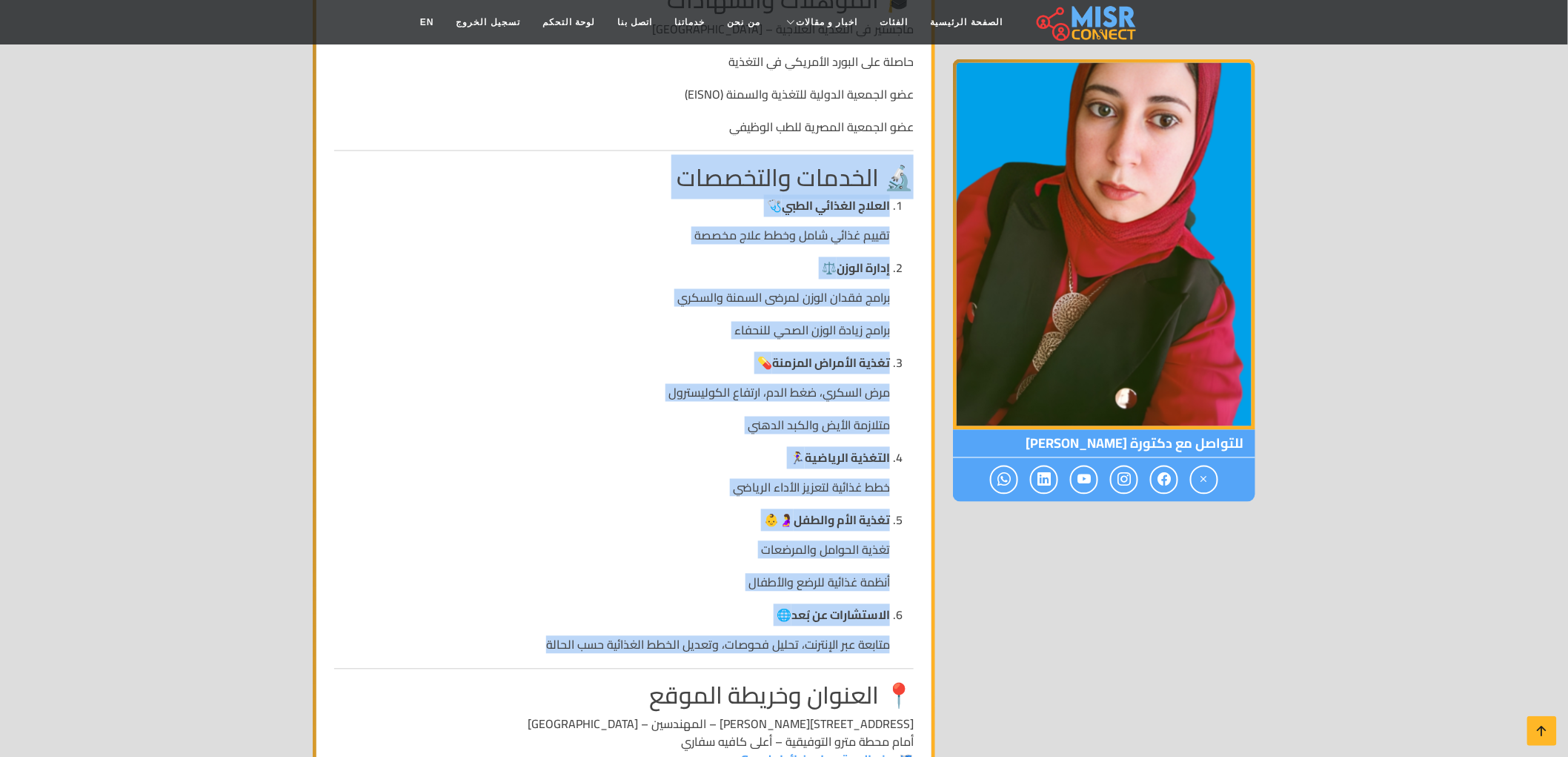
copy div "🔬 الخدمات والتخصصات العلاج الغذائي الطبي 🩺 تقييم غذائي شامل وخطط علاج مخصصة إدا…"
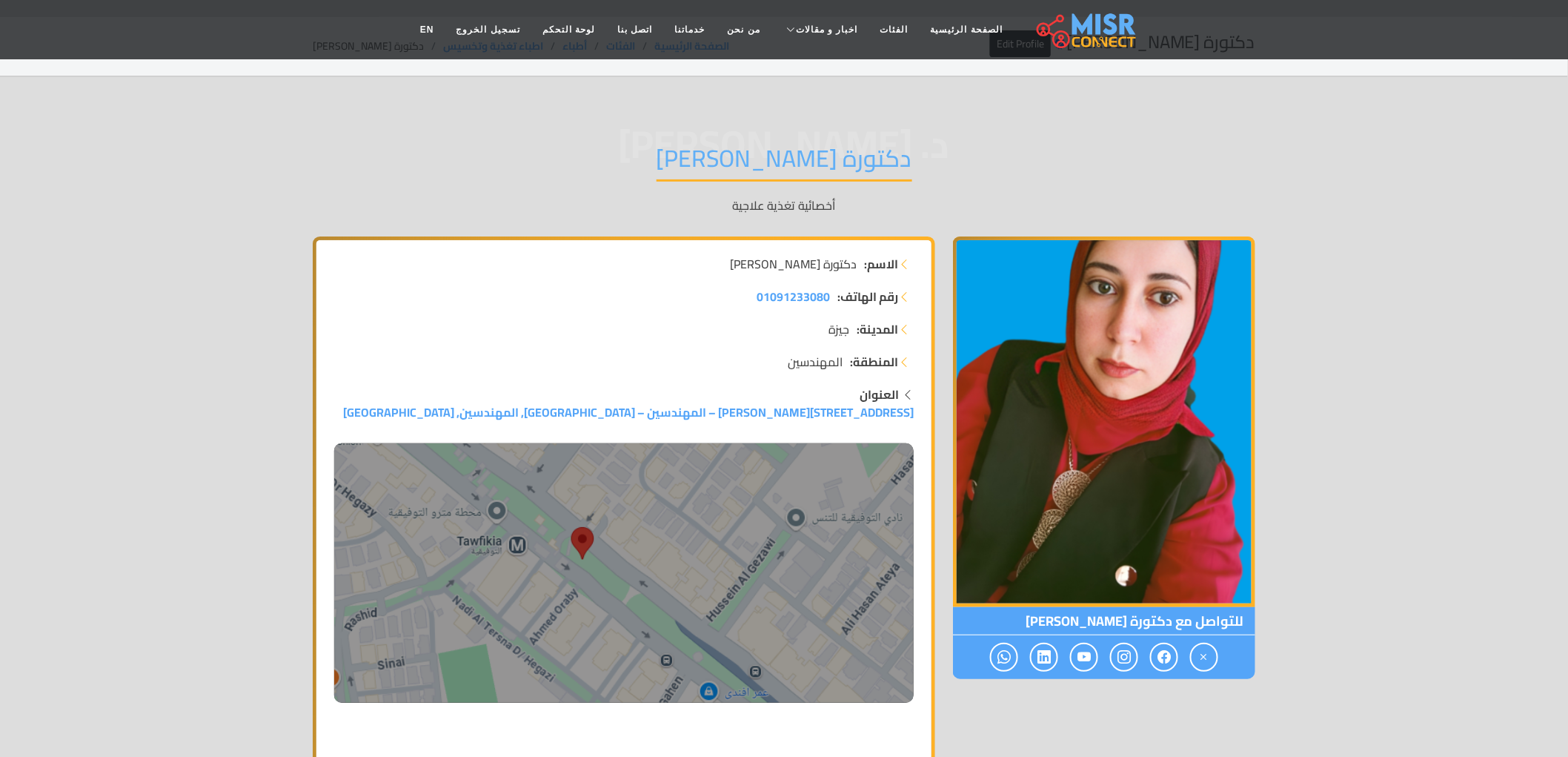
scroll to position [0, 0]
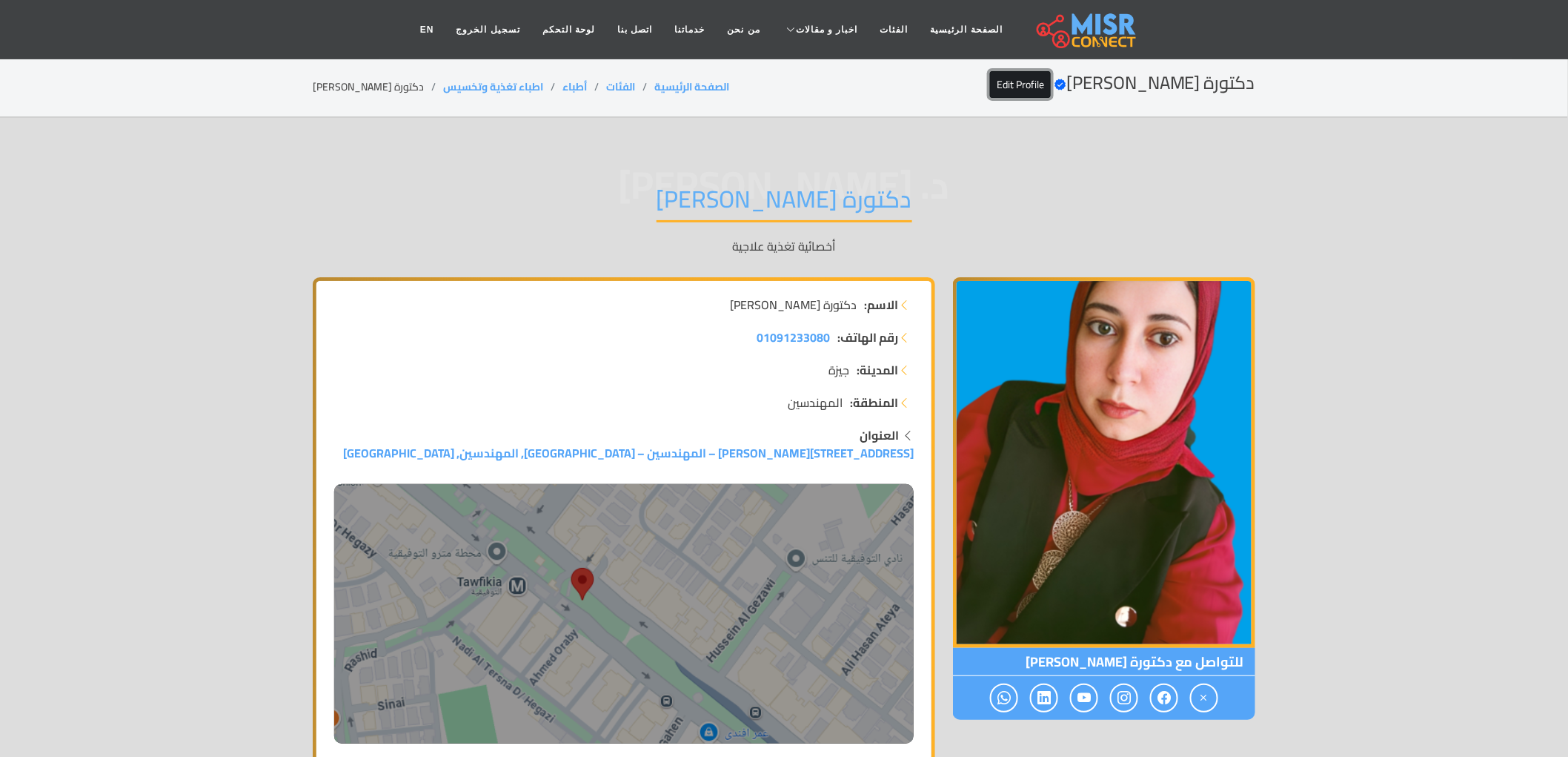
click at [1032, 90] on link "Edit Profile" at bounding box center [1020, 84] width 60 height 27
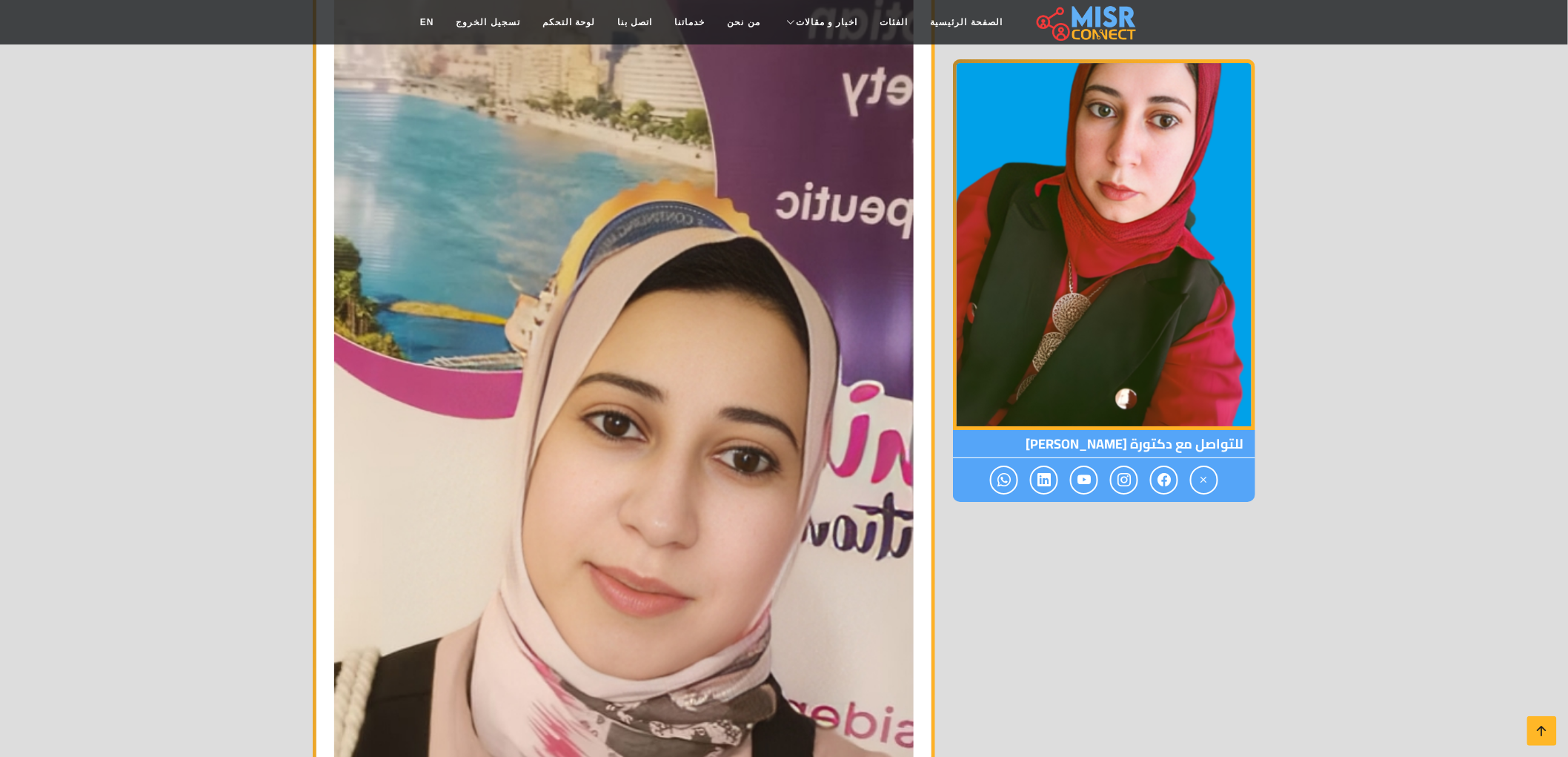
scroll to position [2141, 0]
